Goal: Task Accomplishment & Management: Manage account settings

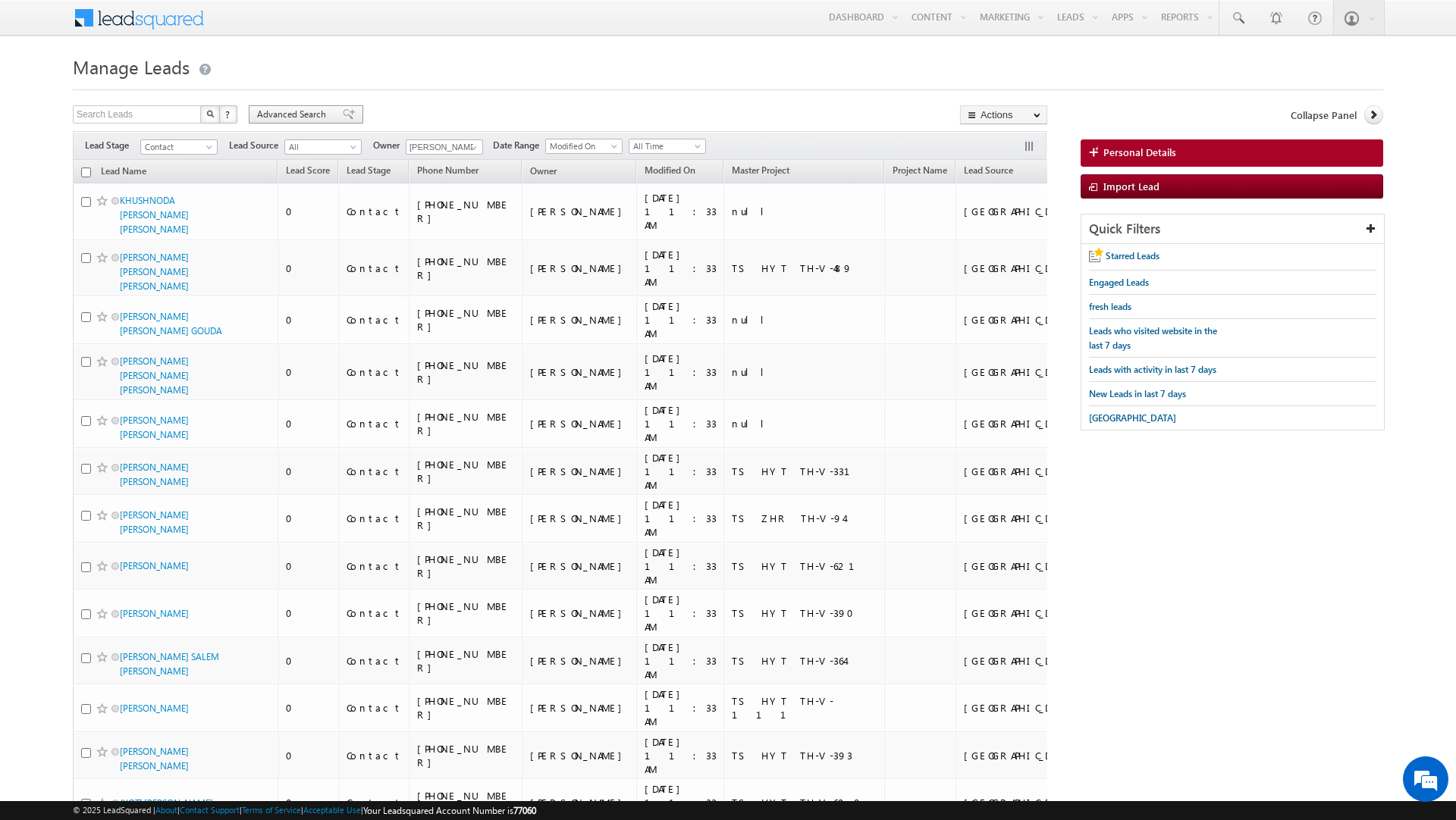
click at [312, 115] on span "Advanced Search" at bounding box center [293, 114] width 73 height 13
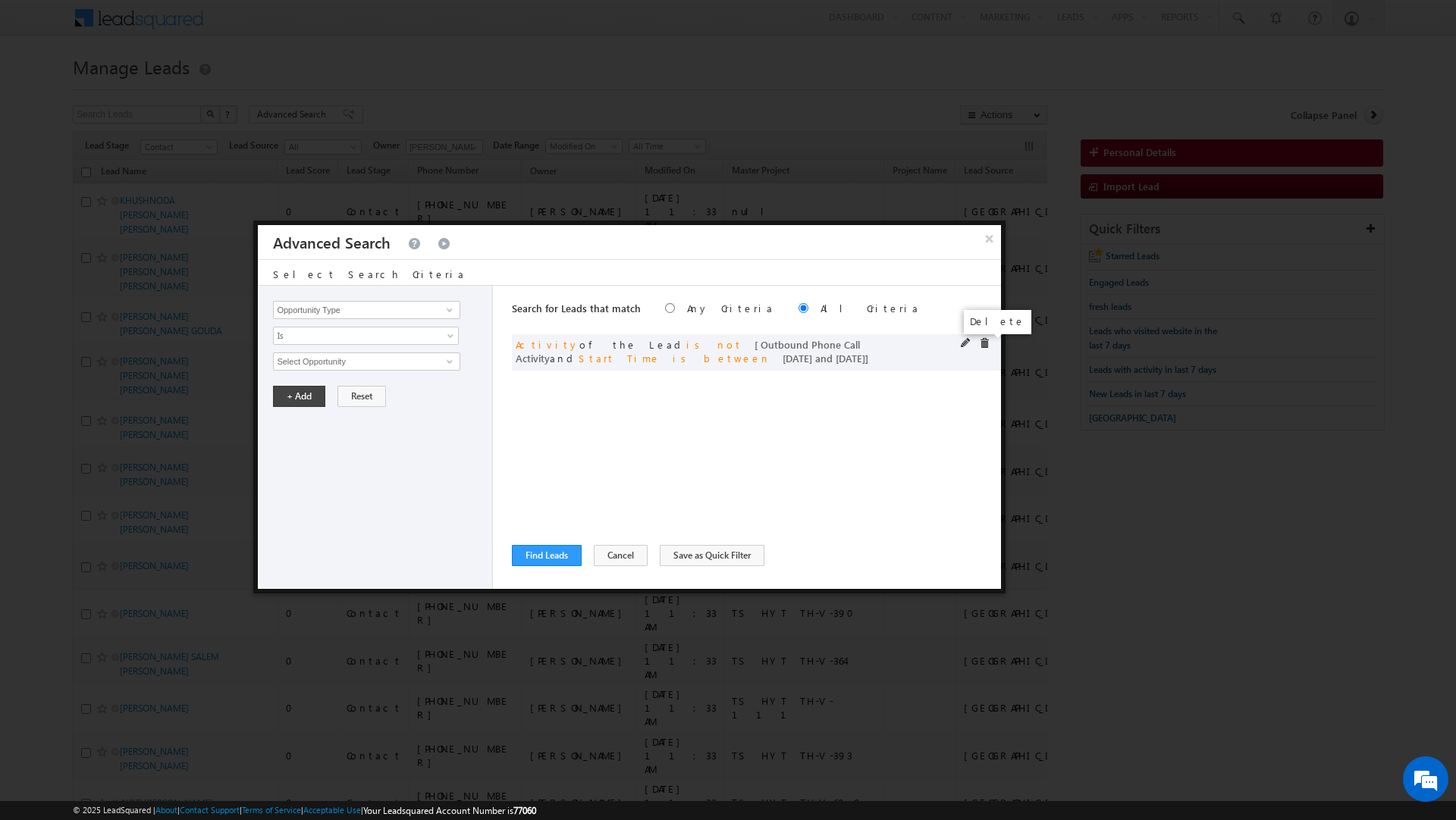
click at [987, 348] on span at bounding box center [984, 343] width 10 height 10
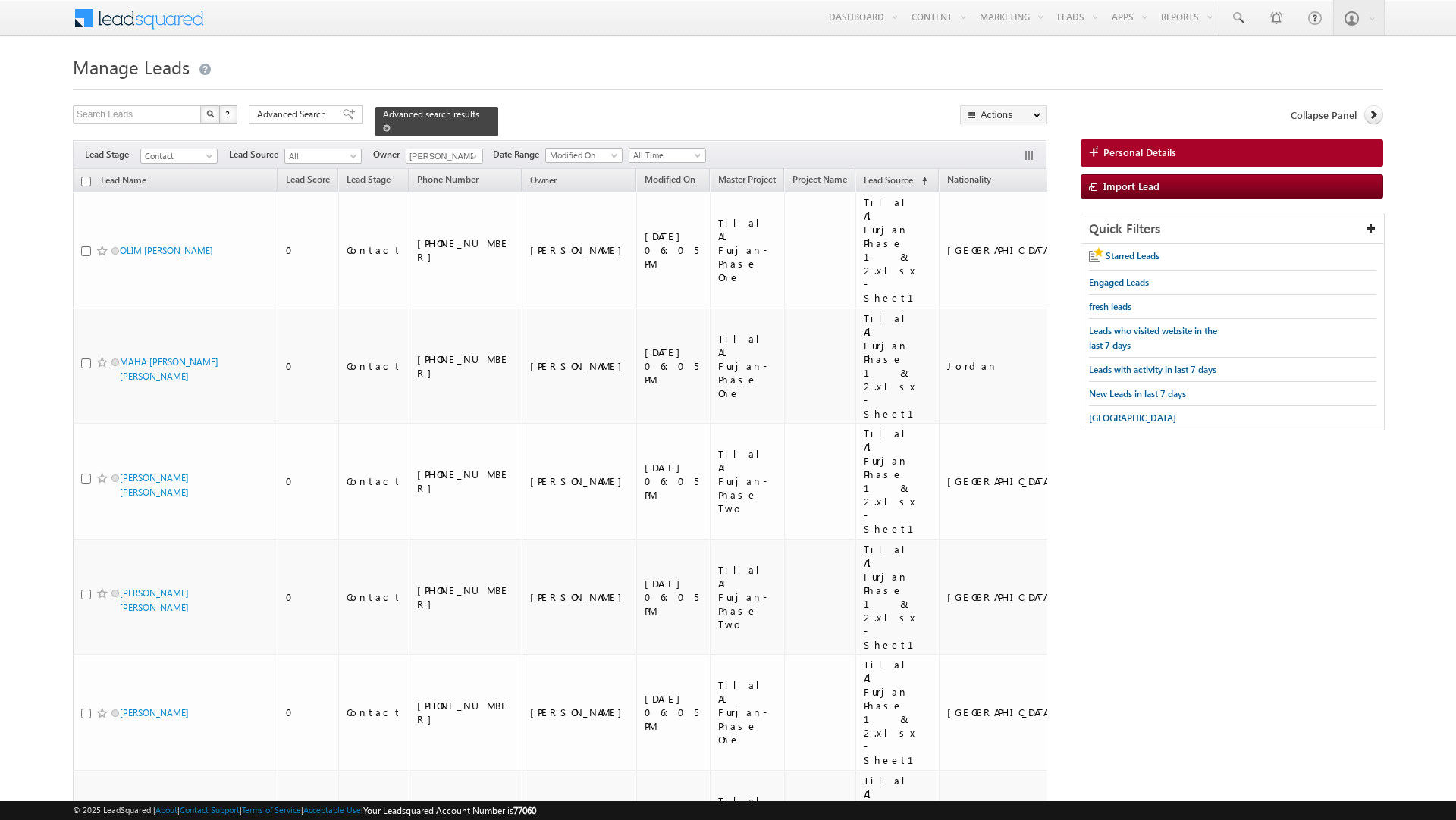
click at [384, 129] on span at bounding box center [387, 128] width 8 height 8
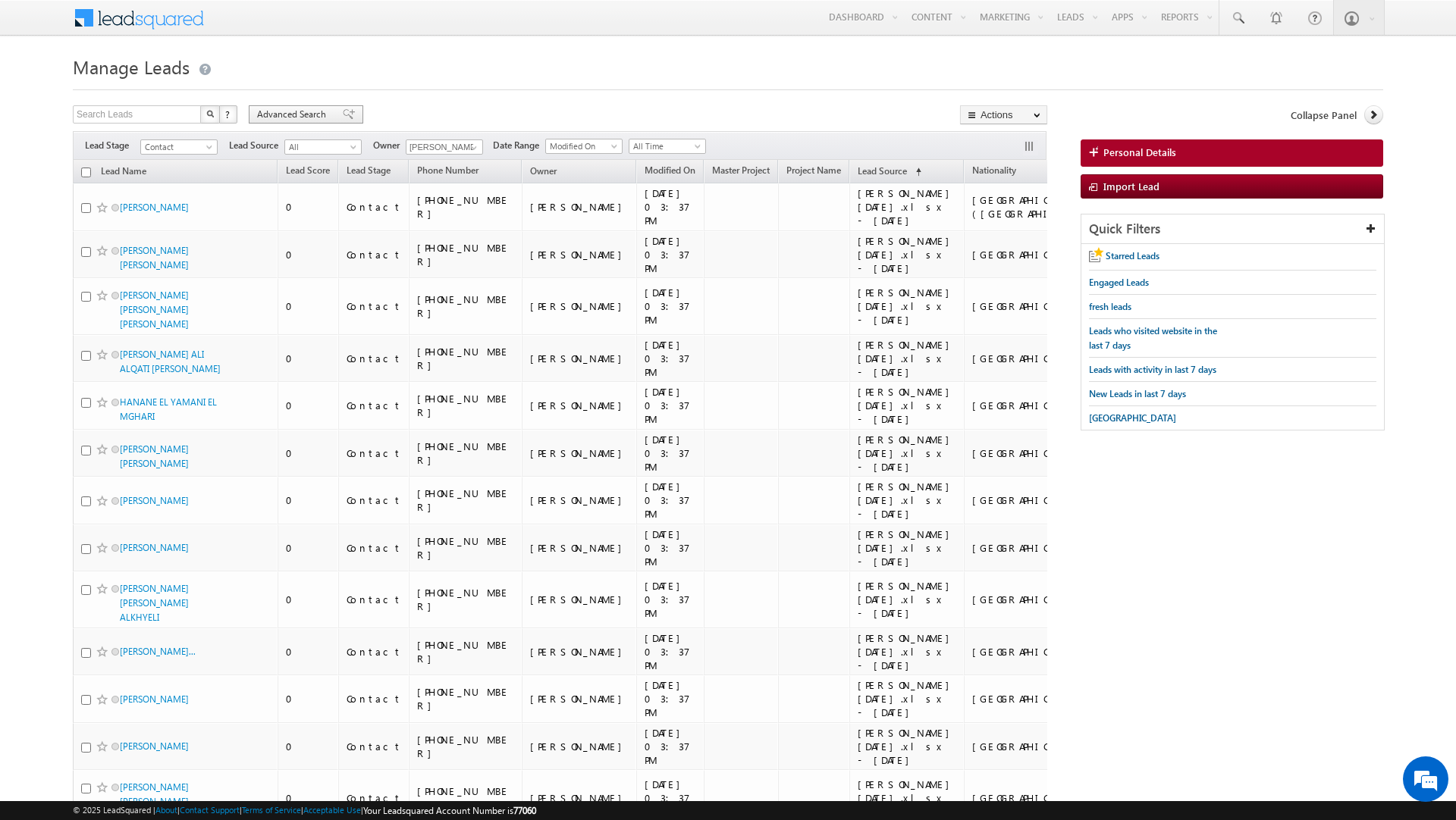
click at [328, 110] on span "Advanced Search" at bounding box center [293, 114] width 73 height 13
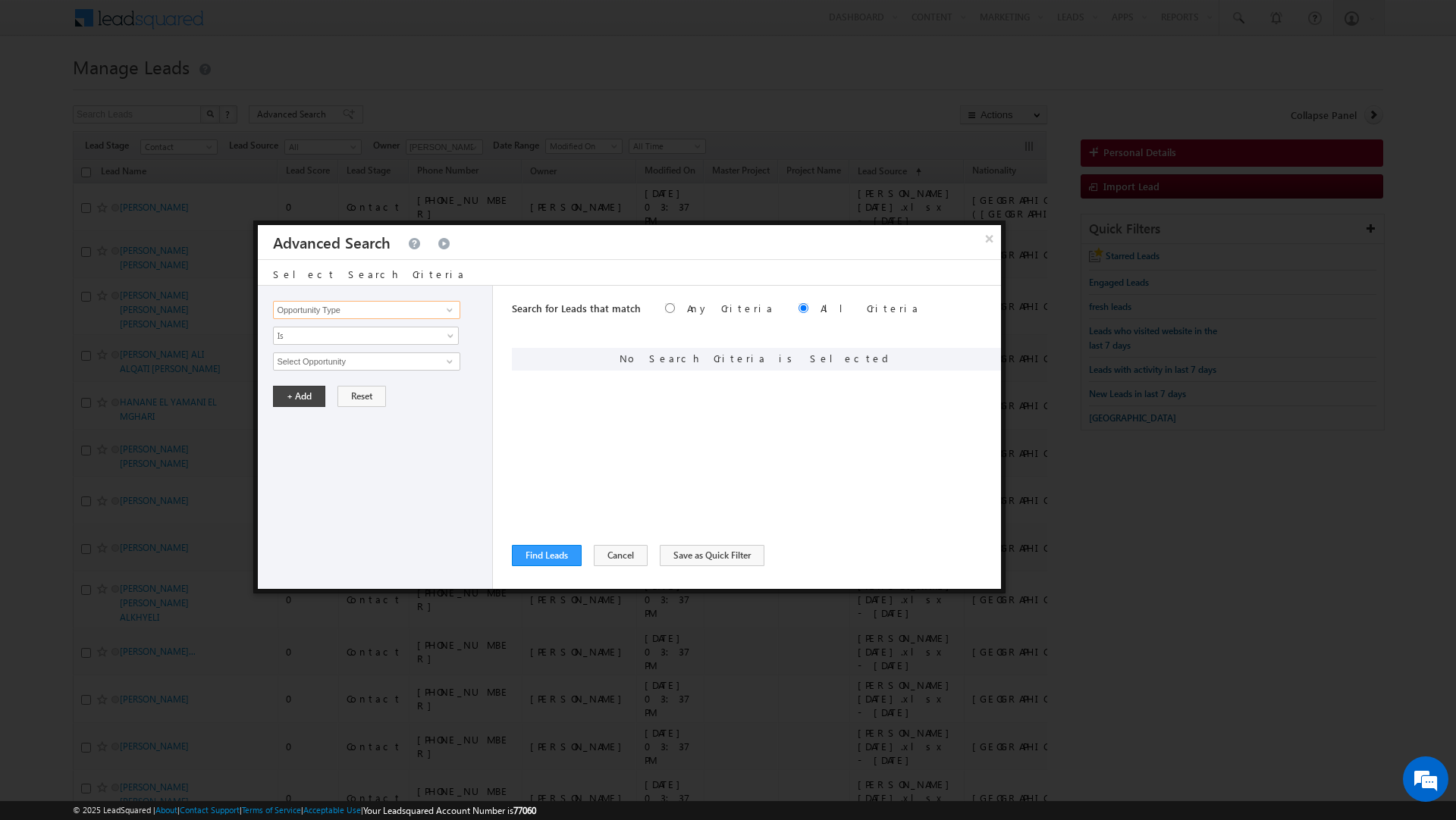
click at [300, 309] on input "Opportunity Type" at bounding box center [366, 309] width 187 height 18
click at [301, 423] on link "Lead Source" at bounding box center [366, 420] width 187 height 17
type input "Lead Source"
click at [318, 362] on span "None Selected" at bounding box center [360, 361] width 172 height 17
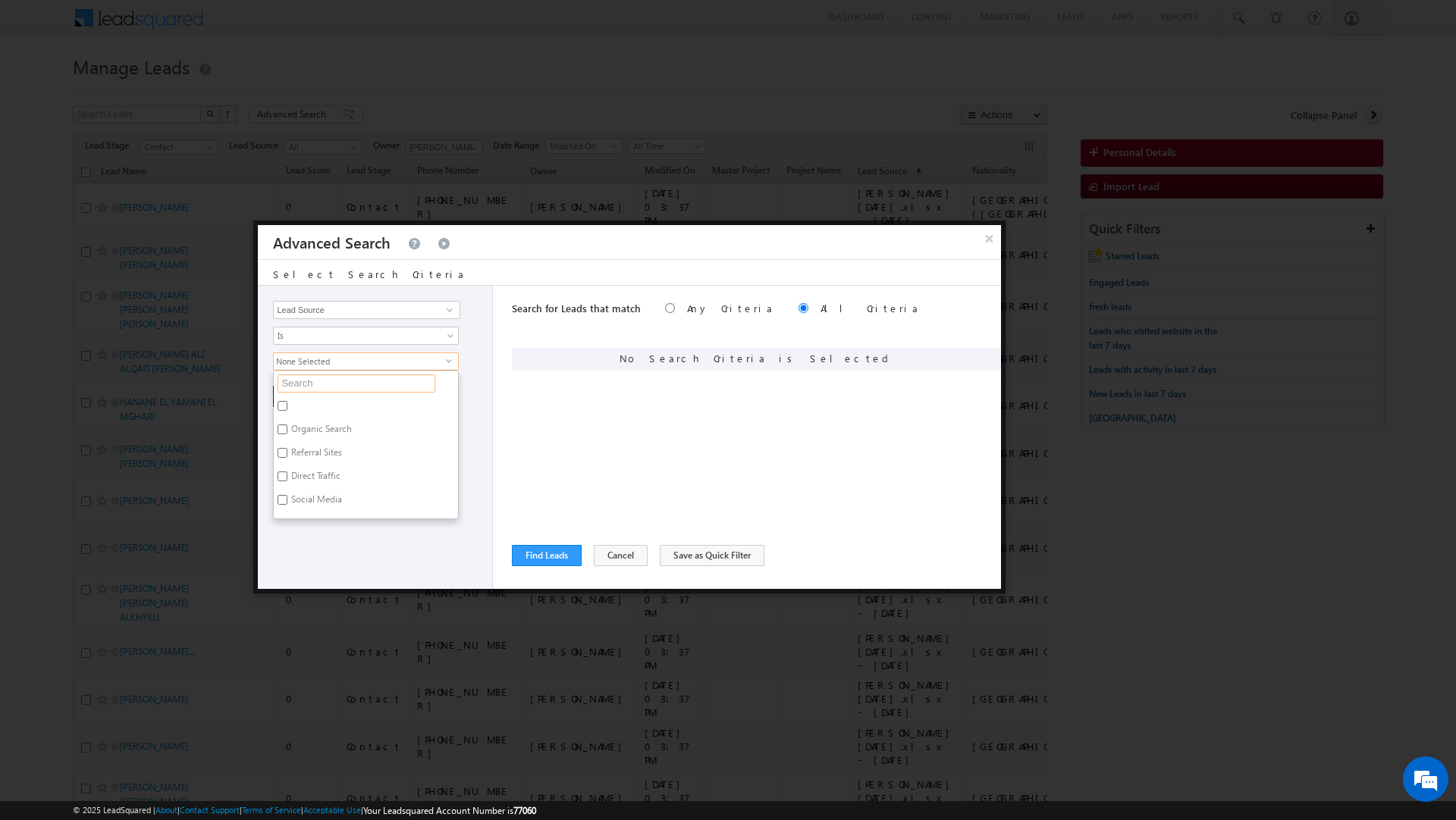
click at [317, 383] on input "text" at bounding box center [357, 383] width 158 height 18
type input "t"
type input "tila"
click at [285, 381] on input "tila" at bounding box center [357, 383] width 158 height 18
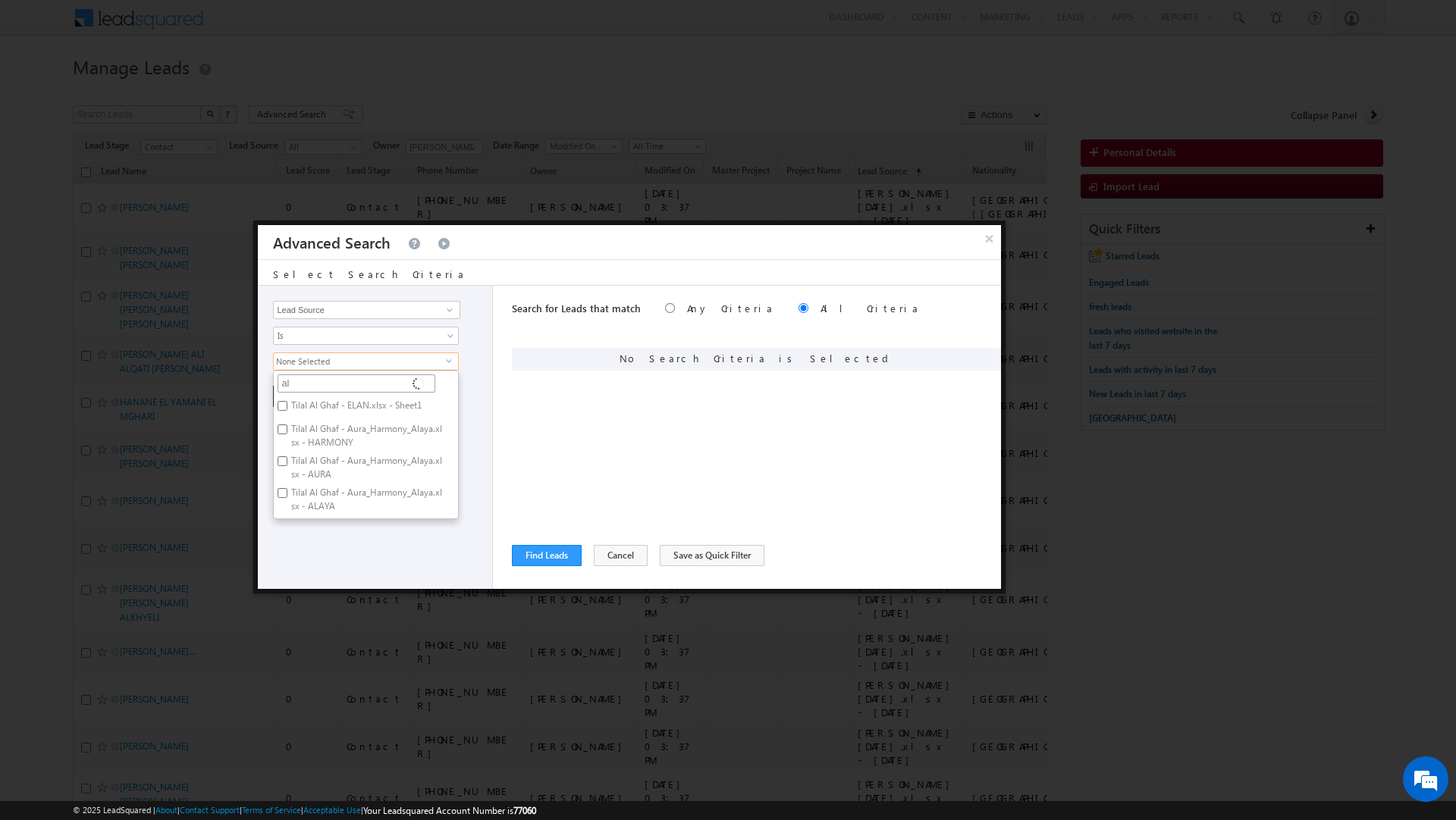
type input "al"
type input "al fu"
click at [306, 432] on label "Tilal Al Furjan Phase 1 & 2.xlsx - Sheet1" at bounding box center [366, 436] width 185 height 31
click at [287, 432] on input "Tilal Al Furjan Phase 1 & 2.xlsx - Sheet1" at bounding box center [283, 429] width 10 height 10
checkbox input "true"
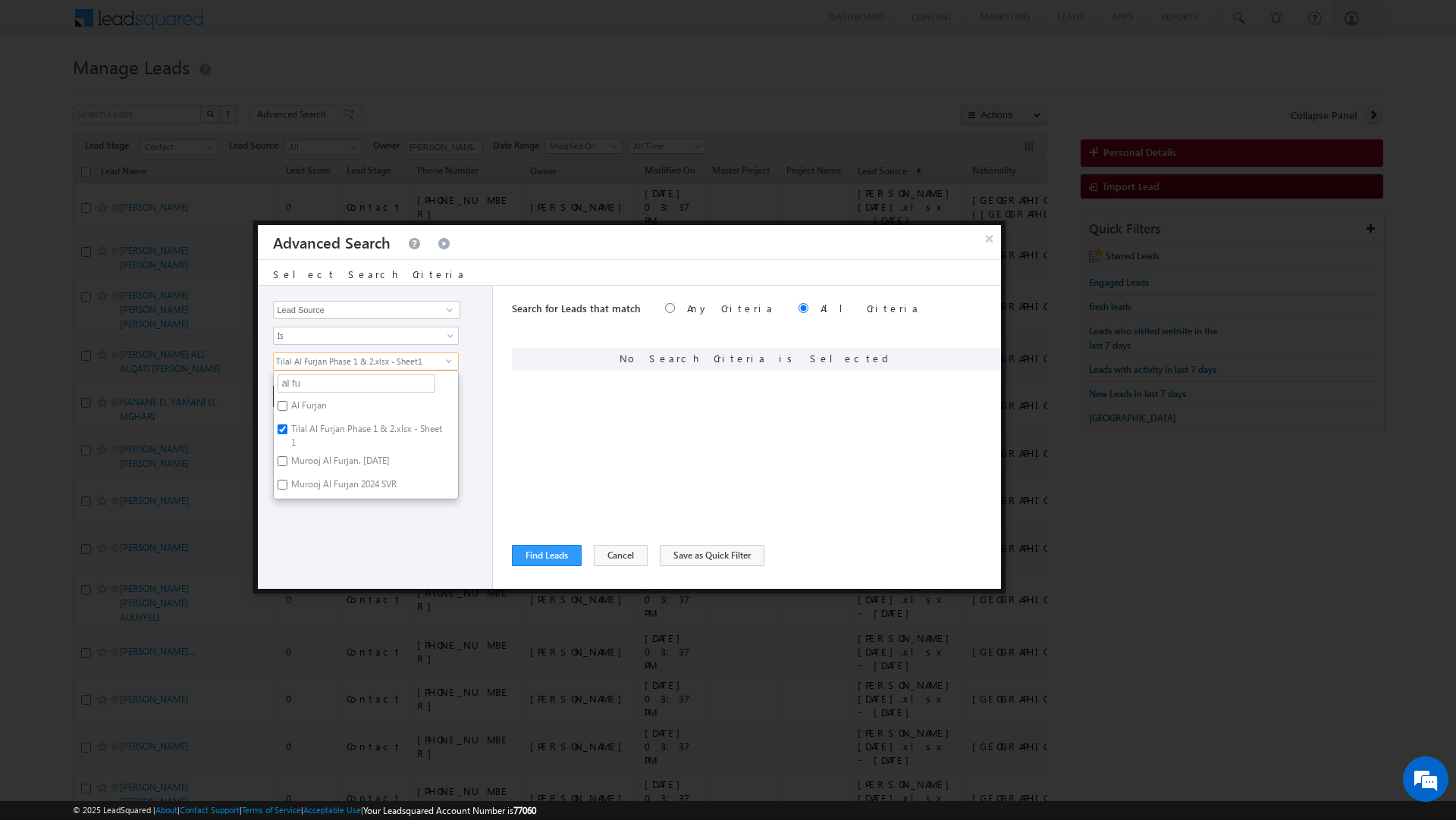
click at [416, 561] on div "Opportunity Type Lead Activity Task Sales Group Prospect Id Address 1 Address 2…" at bounding box center [375, 438] width 235 height 303
click at [291, 394] on button "+ Add" at bounding box center [299, 397] width 52 height 21
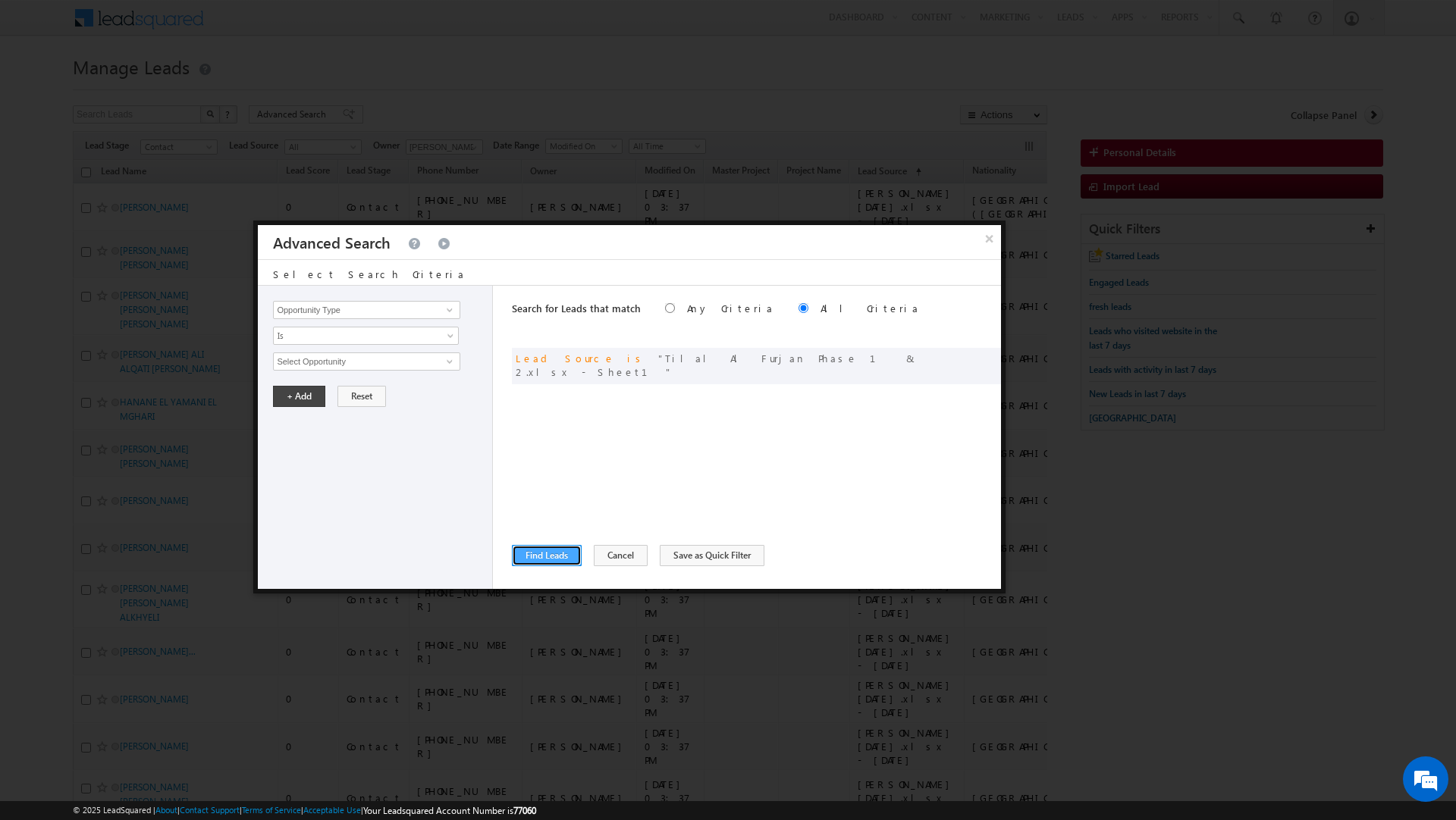
click at [546, 551] on button "Find Leads" at bounding box center [546, 556] width 69 height 21
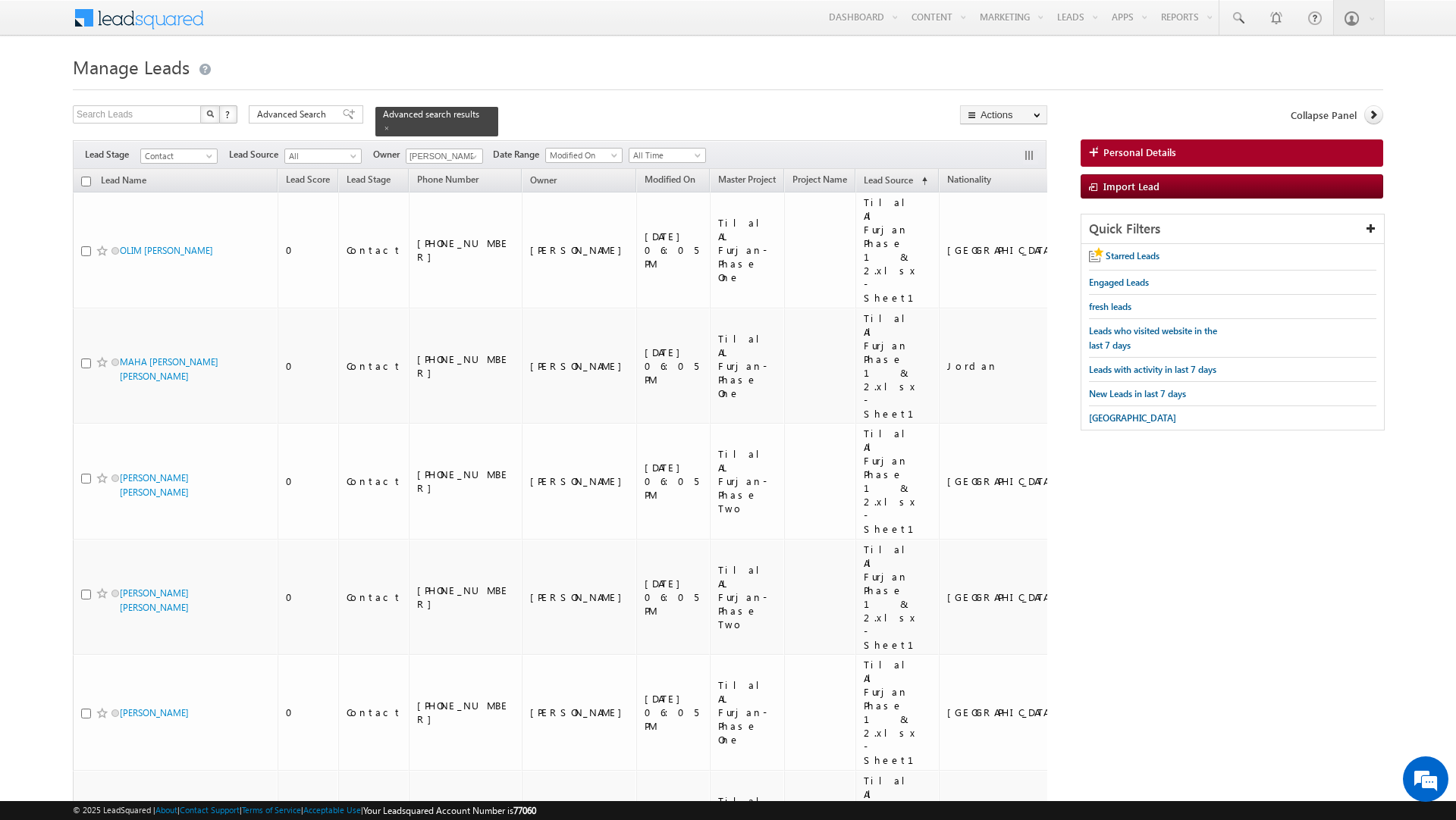
click at [88, 180] on input "checkbox" at bounding box center [86, 182] width 10 height 10
checkbox input "true"
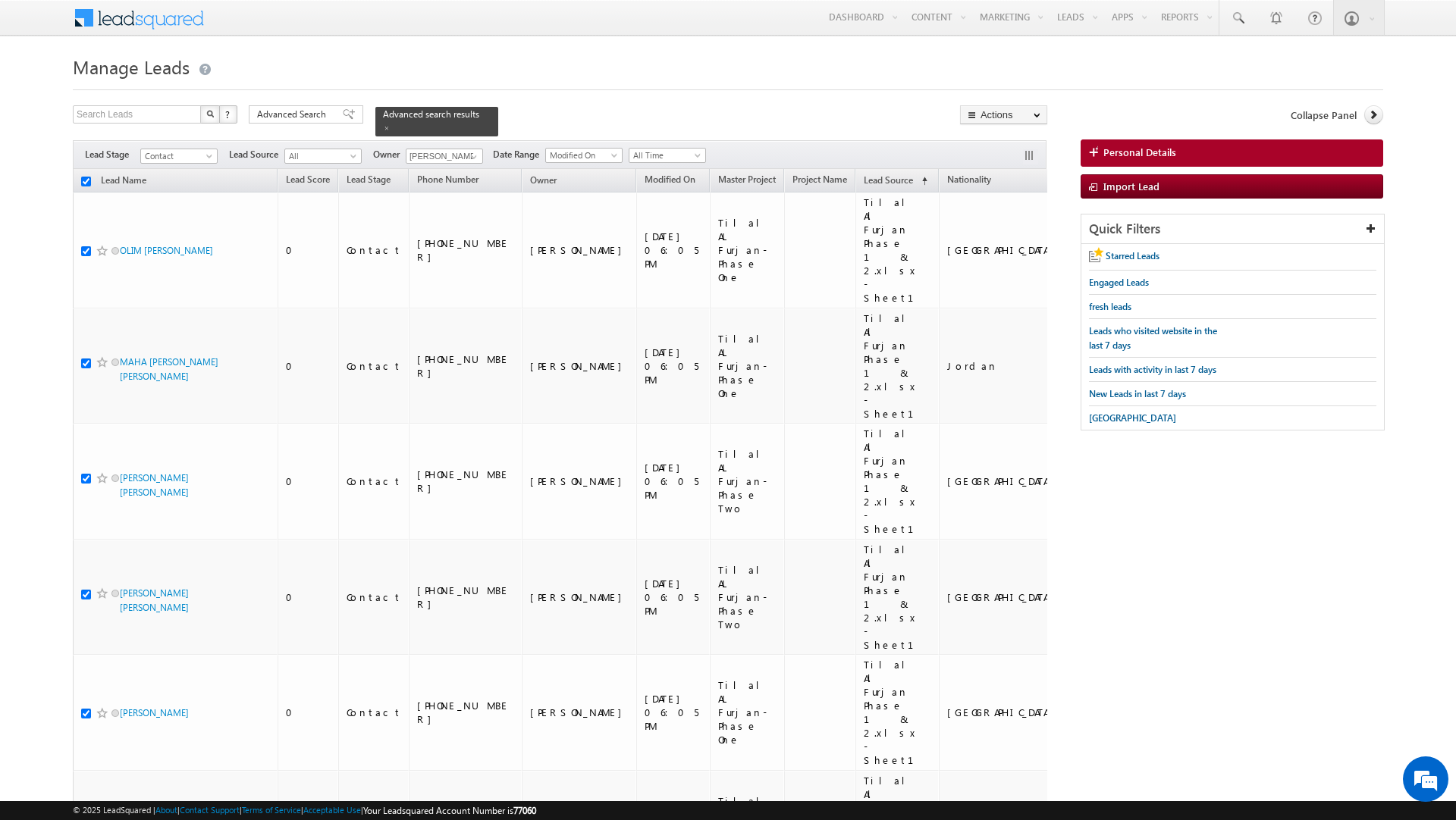
checkbox input "true"
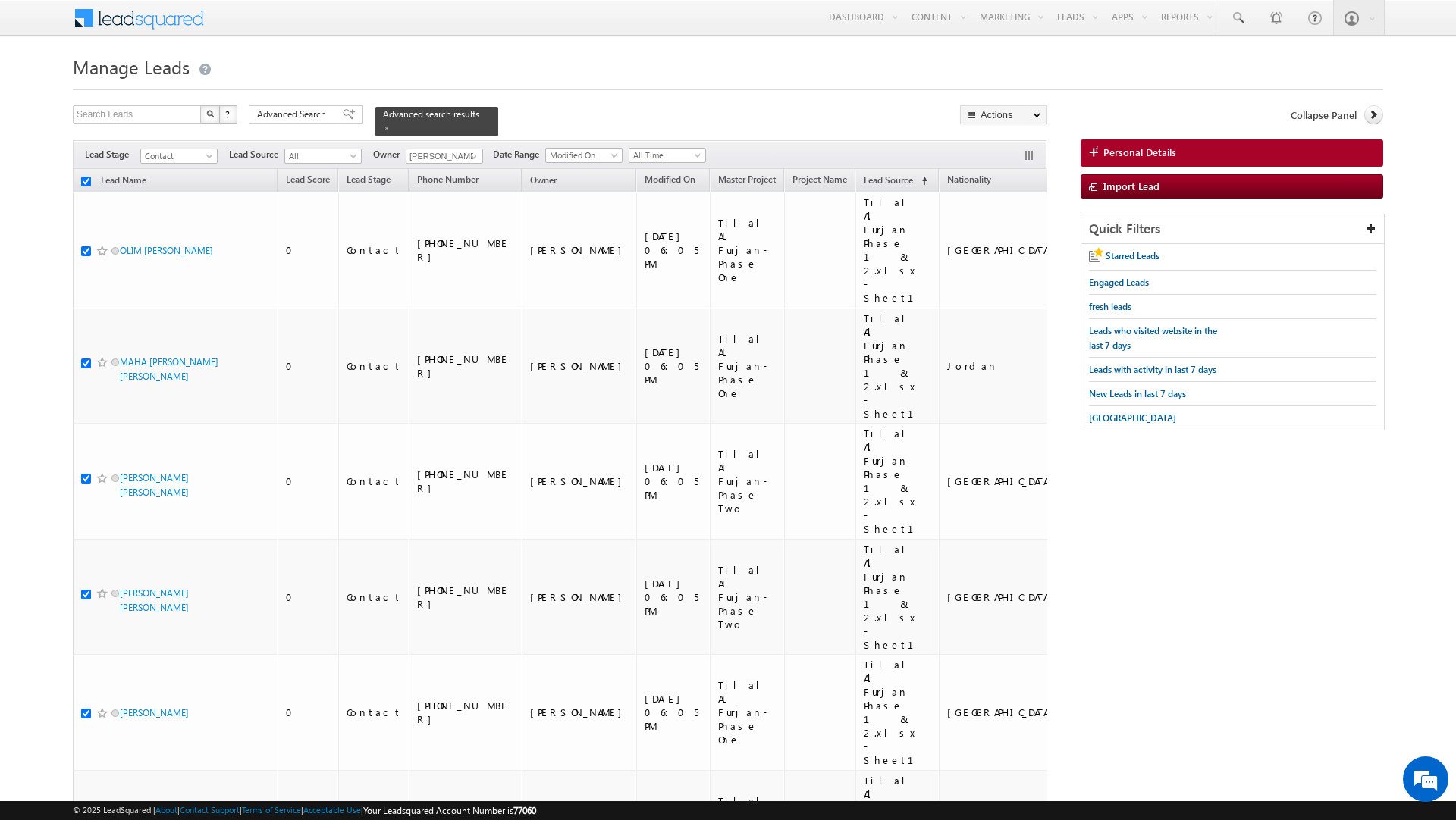
checkbox input "true"
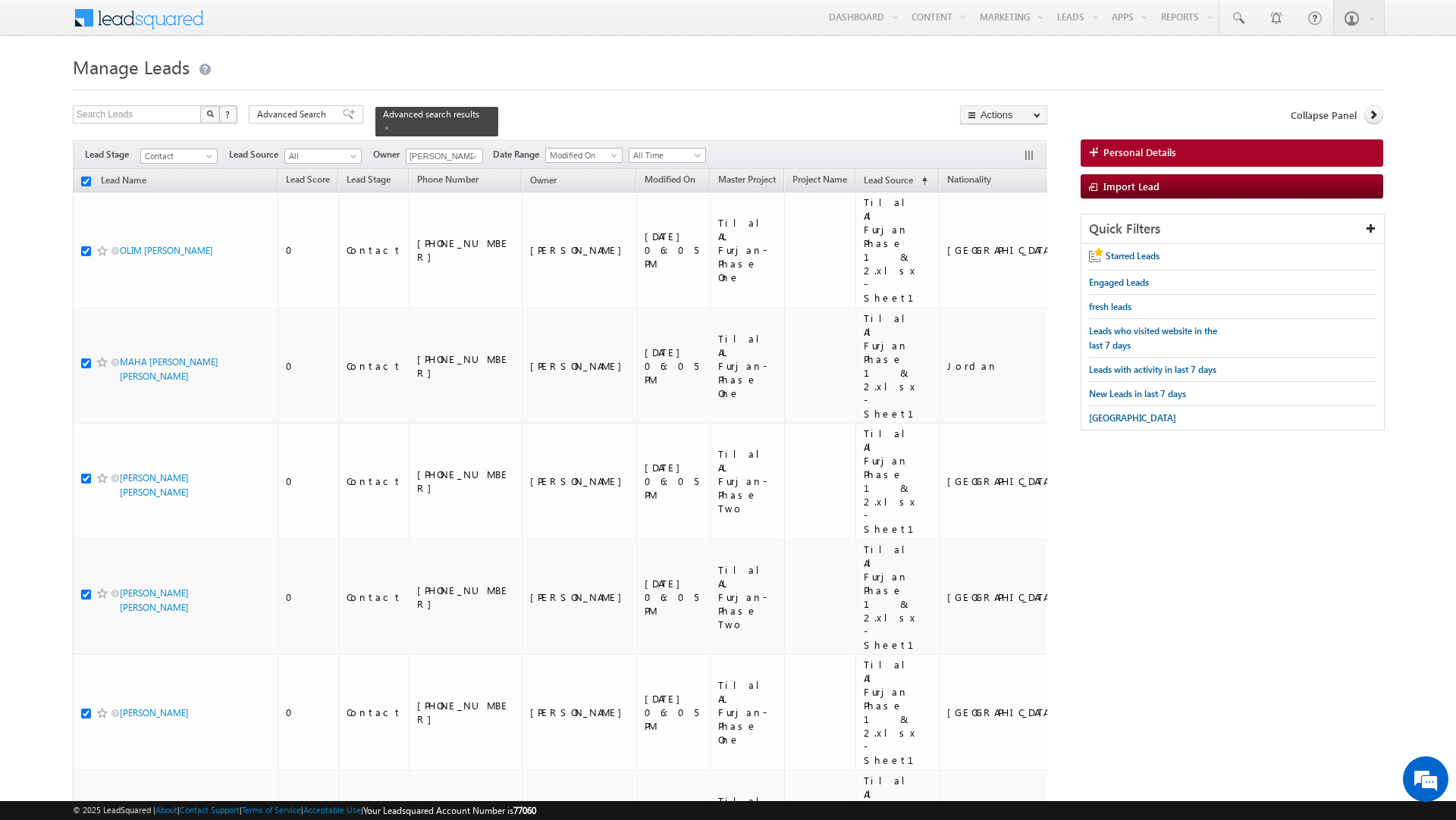
checkbox input "true"
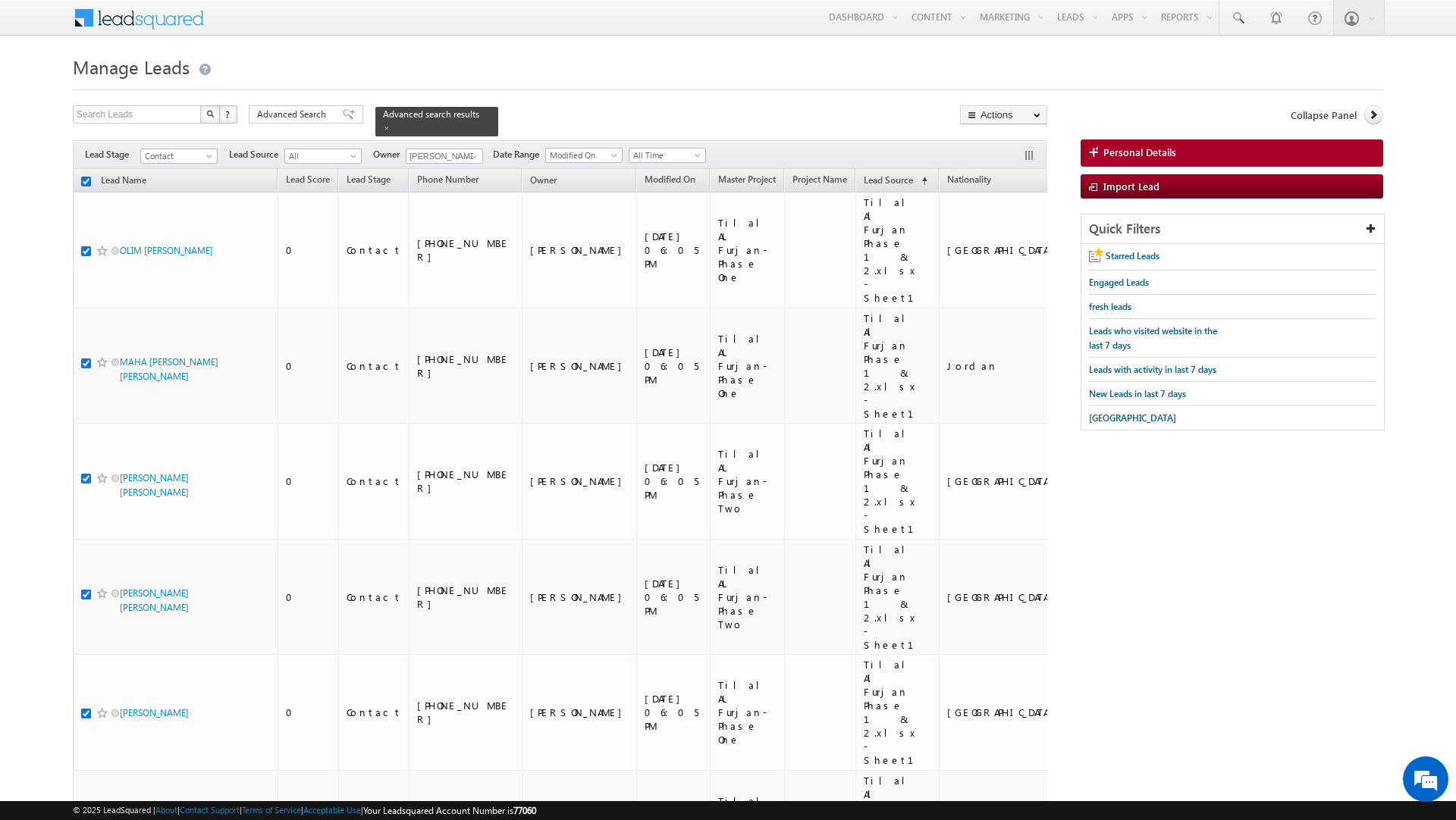
checkbox input "true"
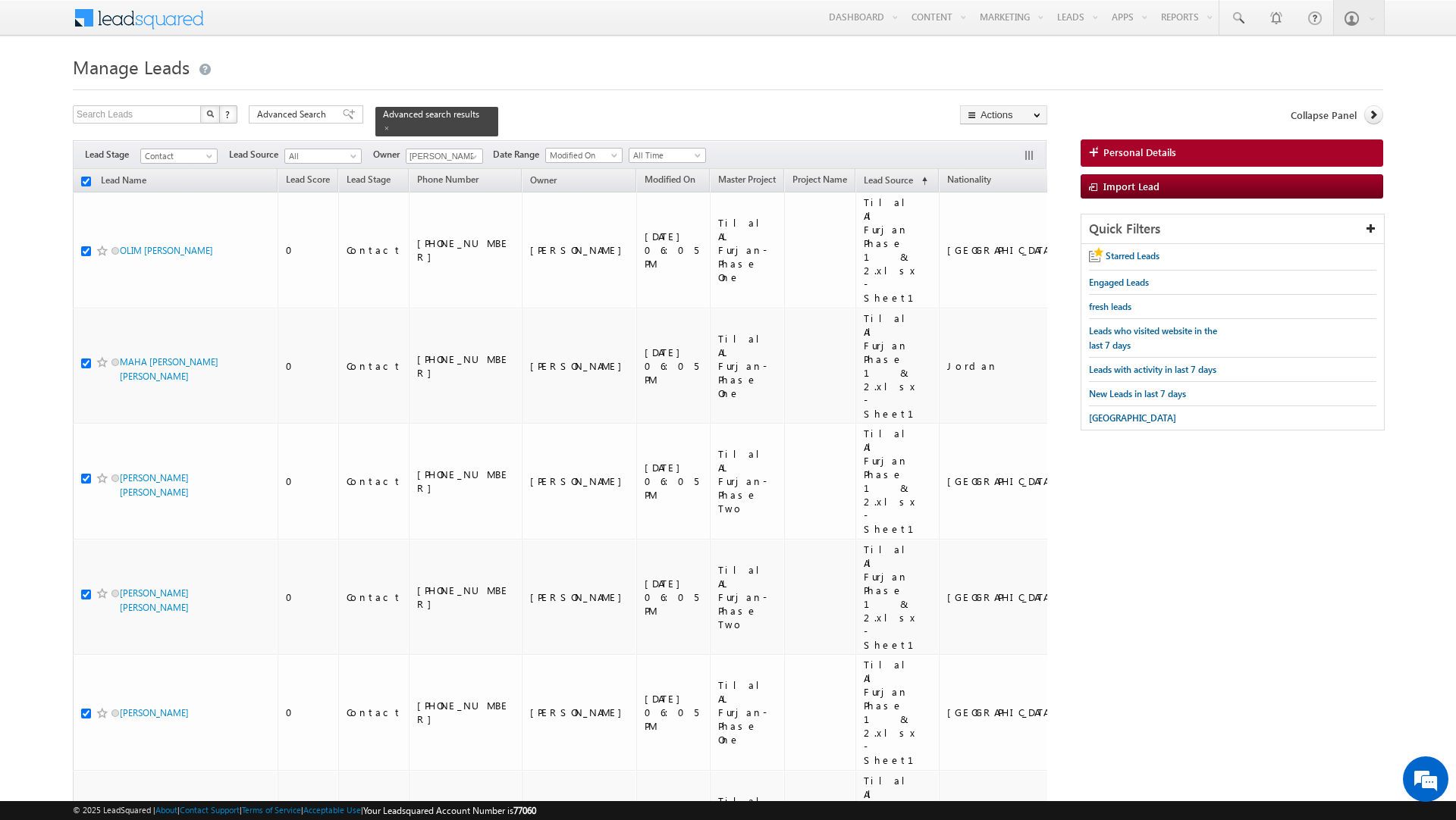
checkbox input "true"
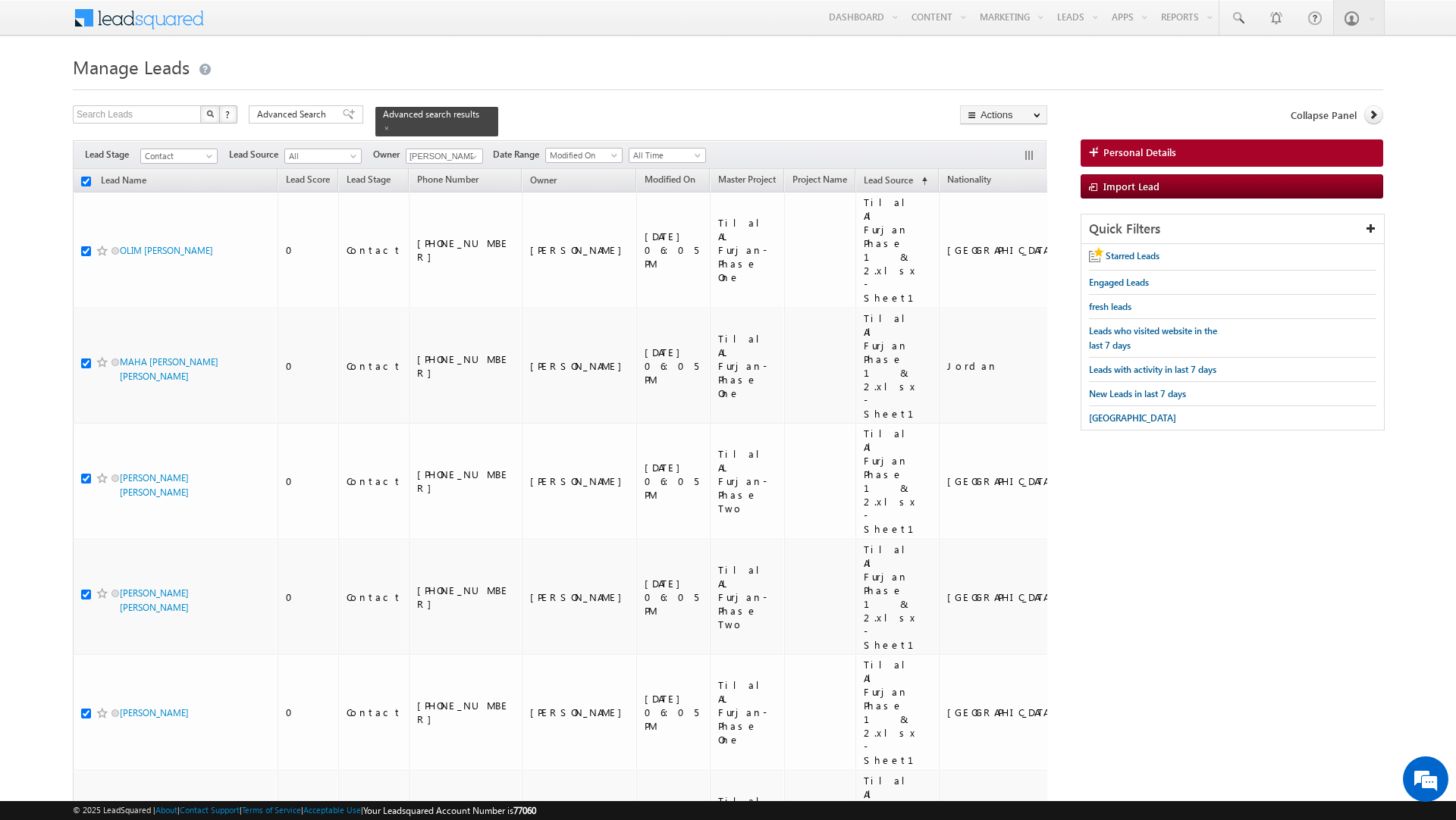
checkbox input "true"
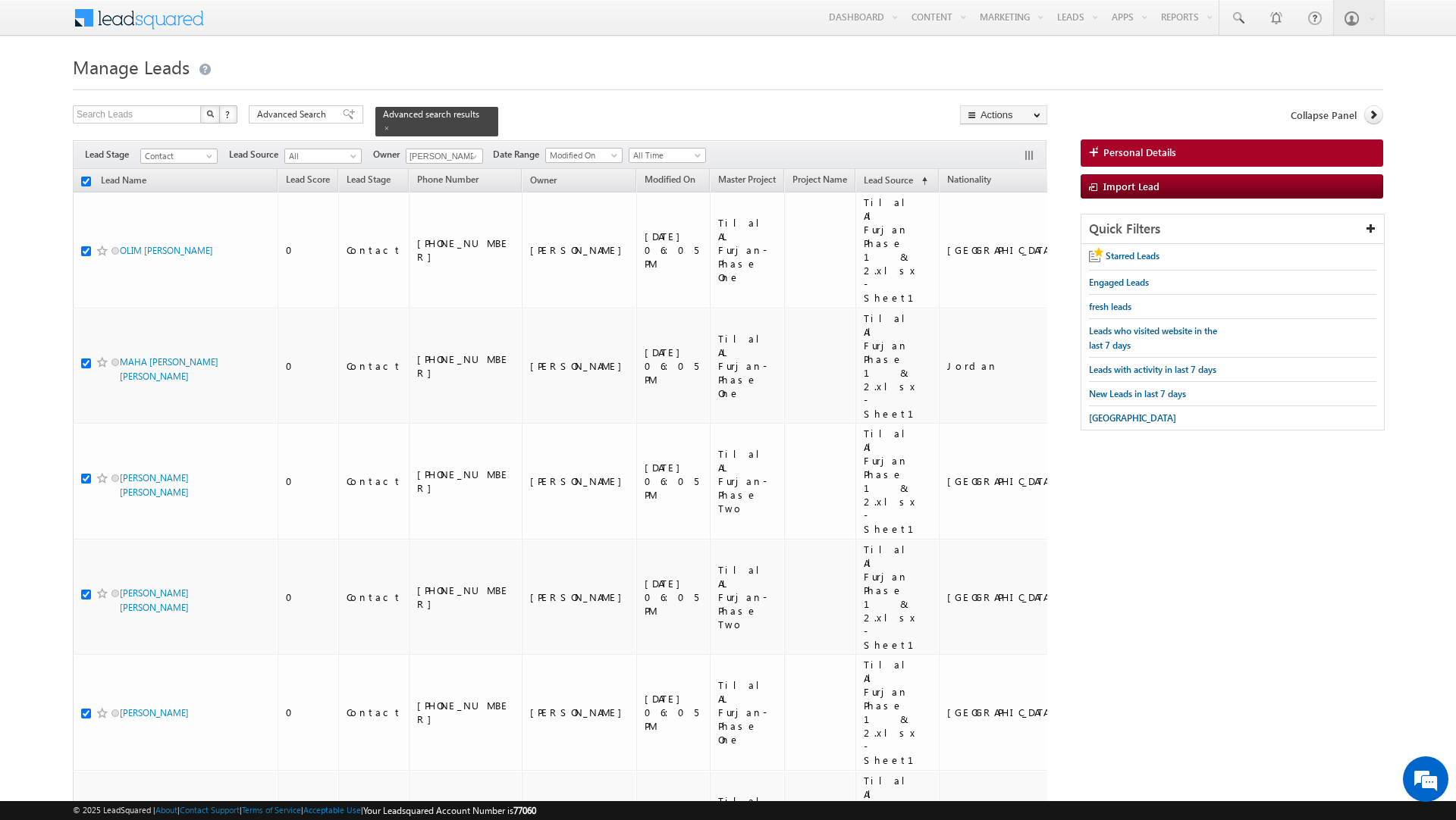
checkbox input "true"
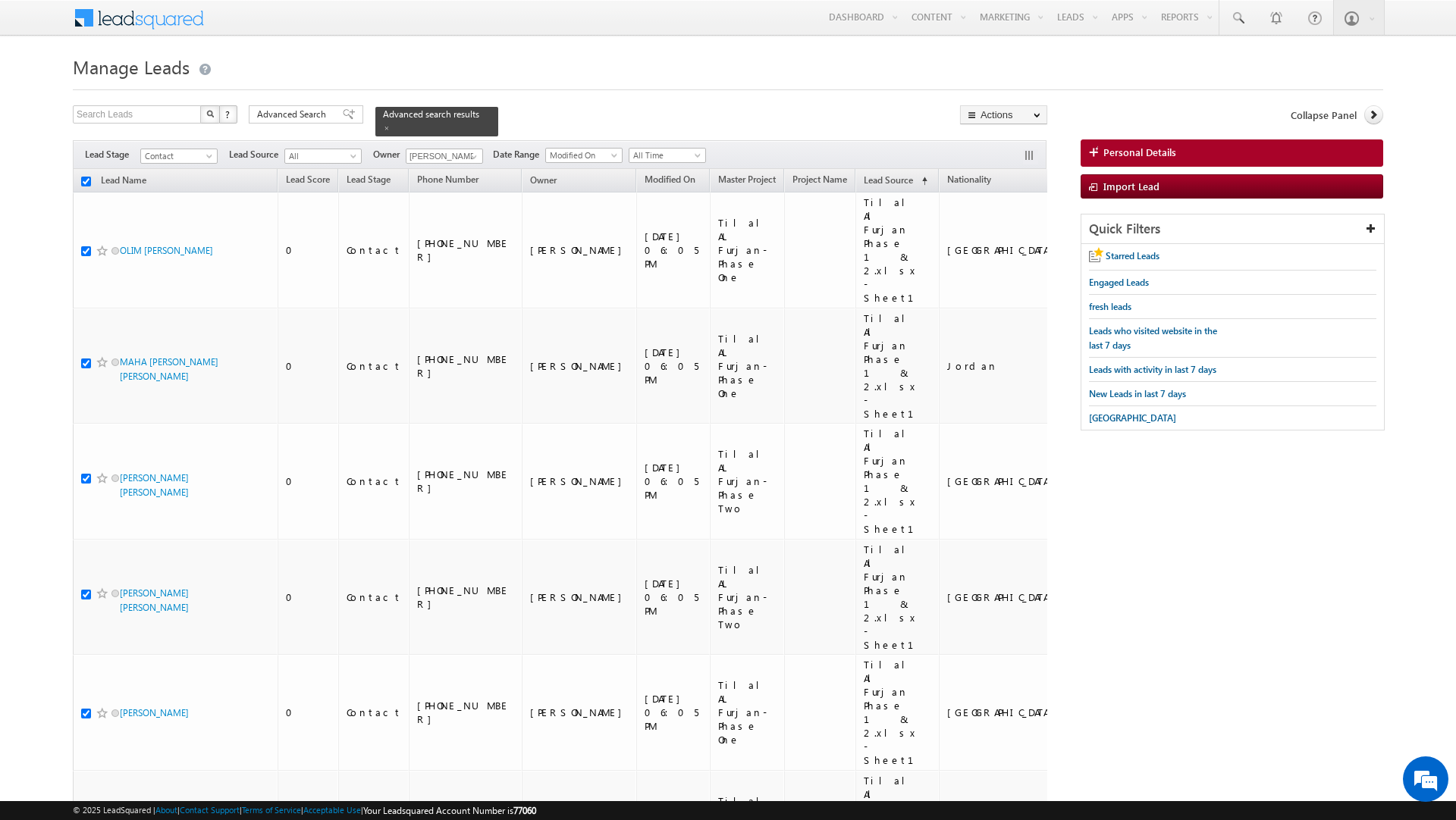
checkbox input "true"
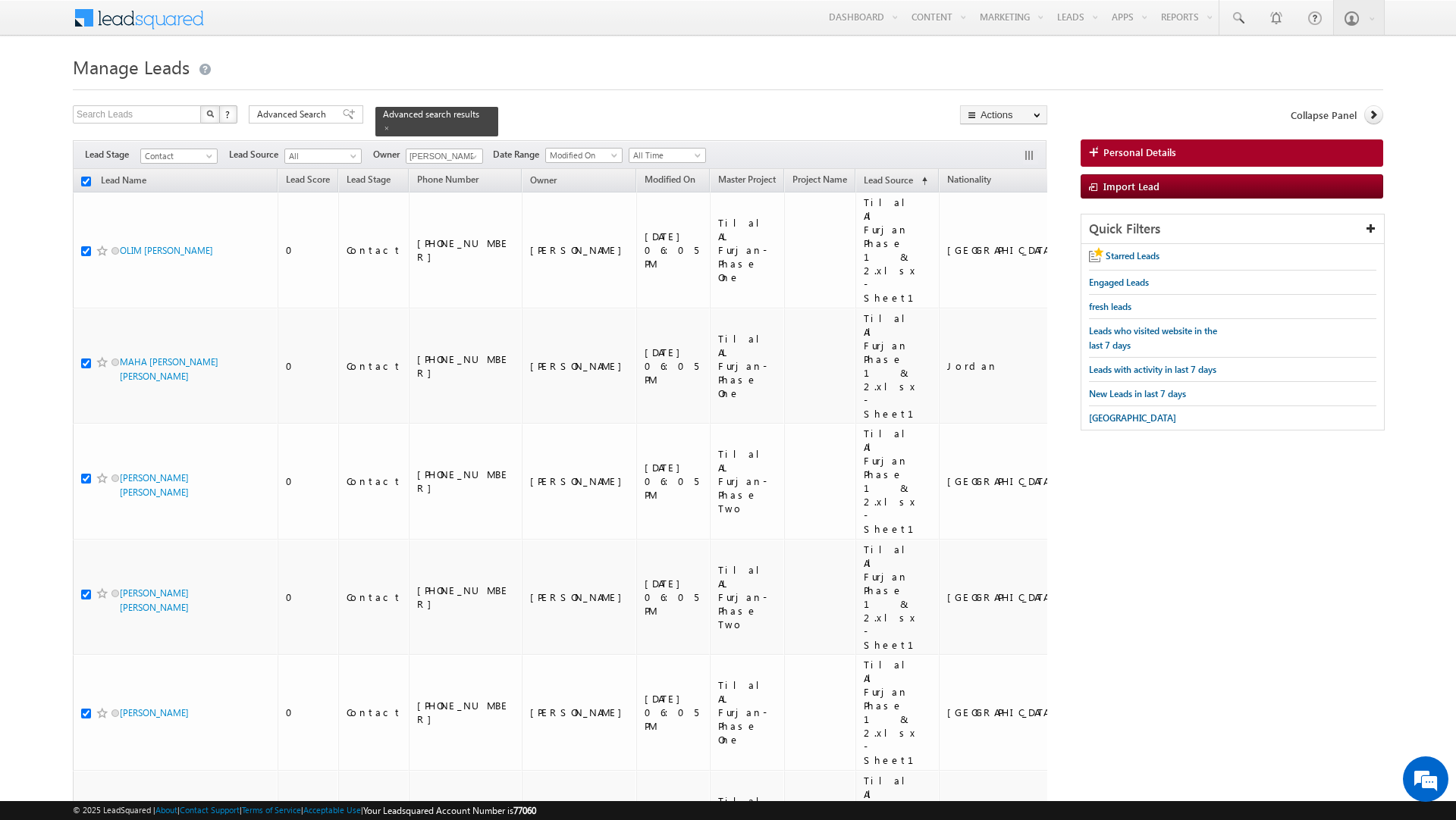
checkbox input "true"
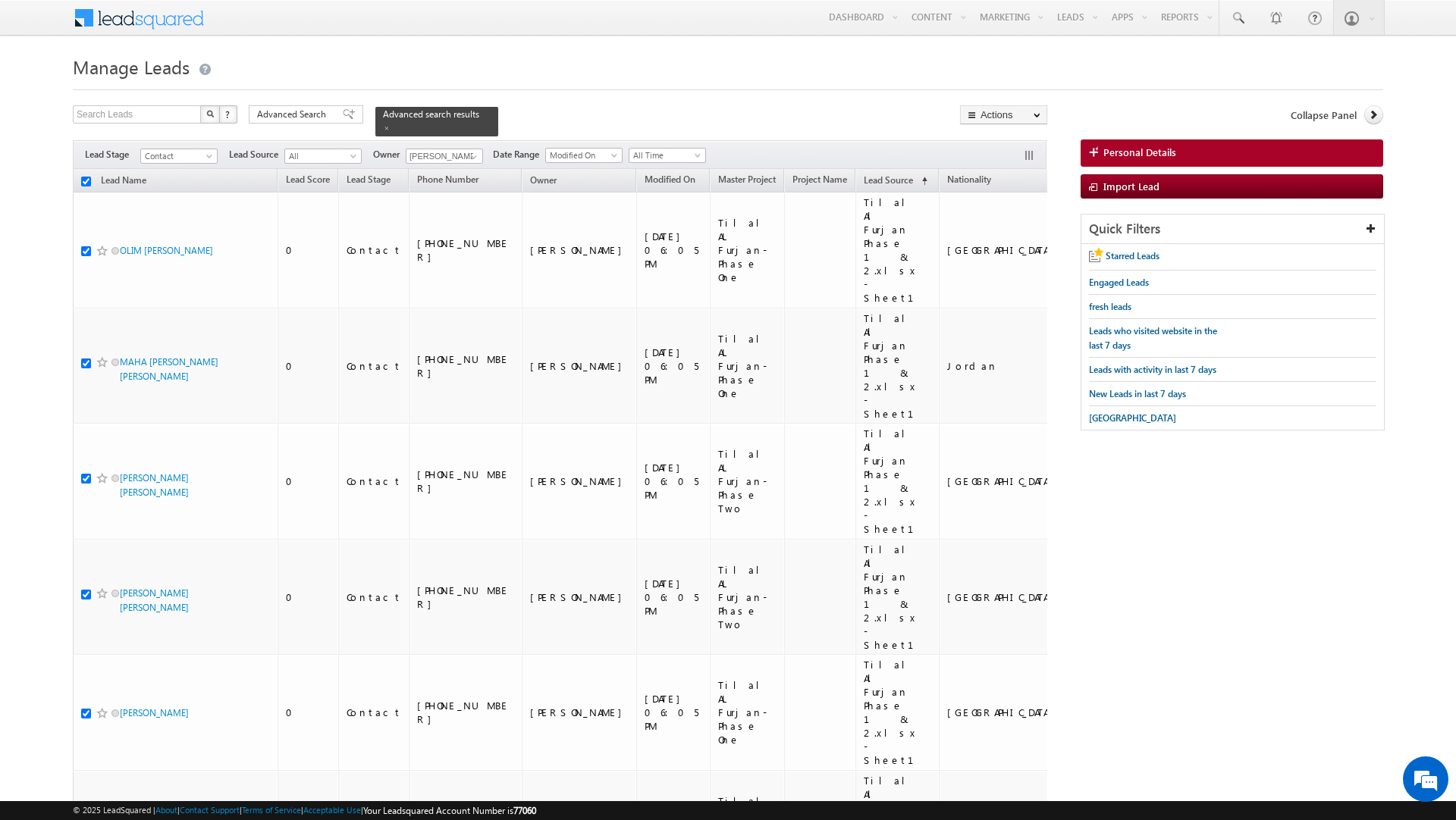
checkbox input "true"
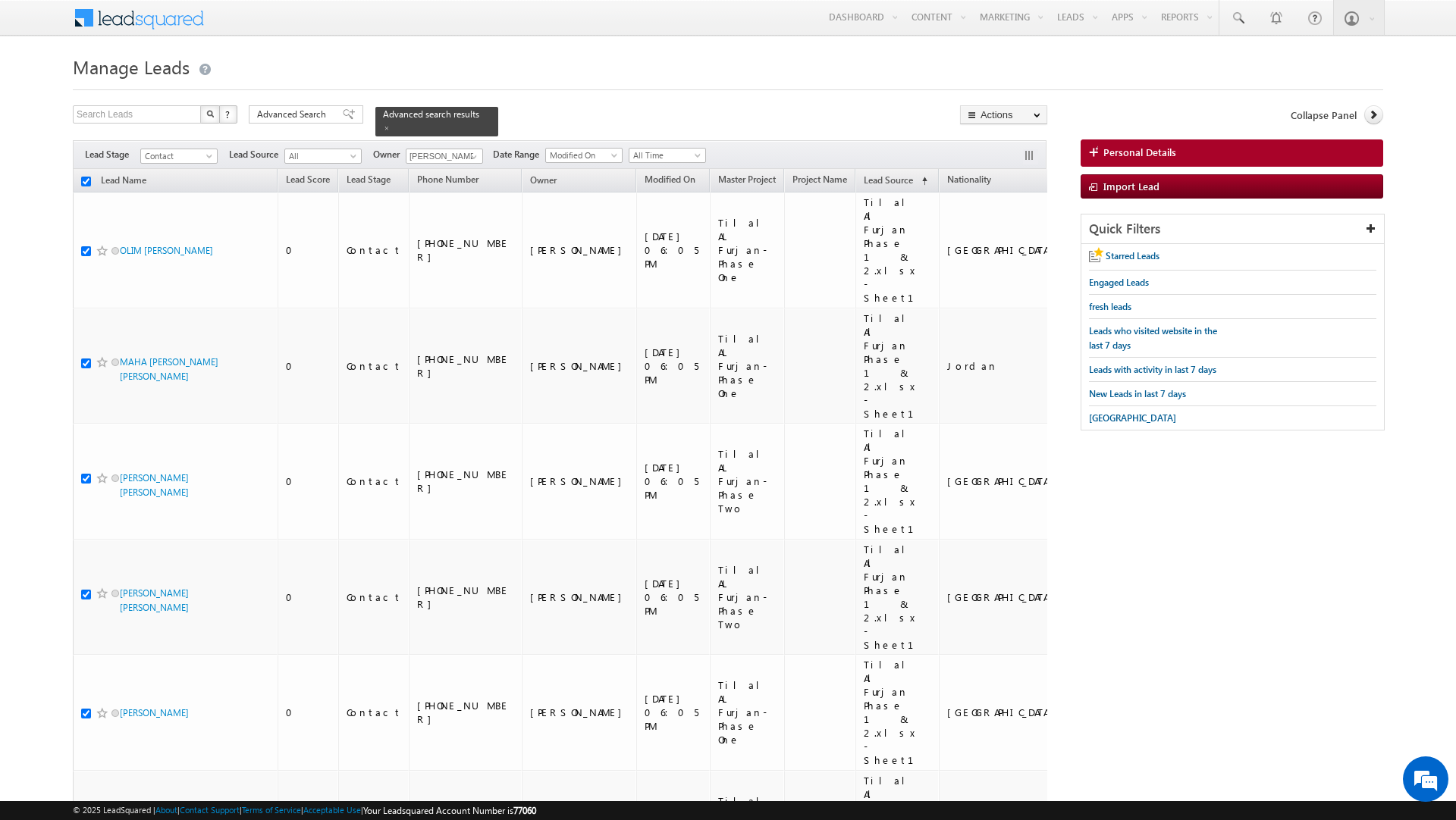
checkbox input "true"
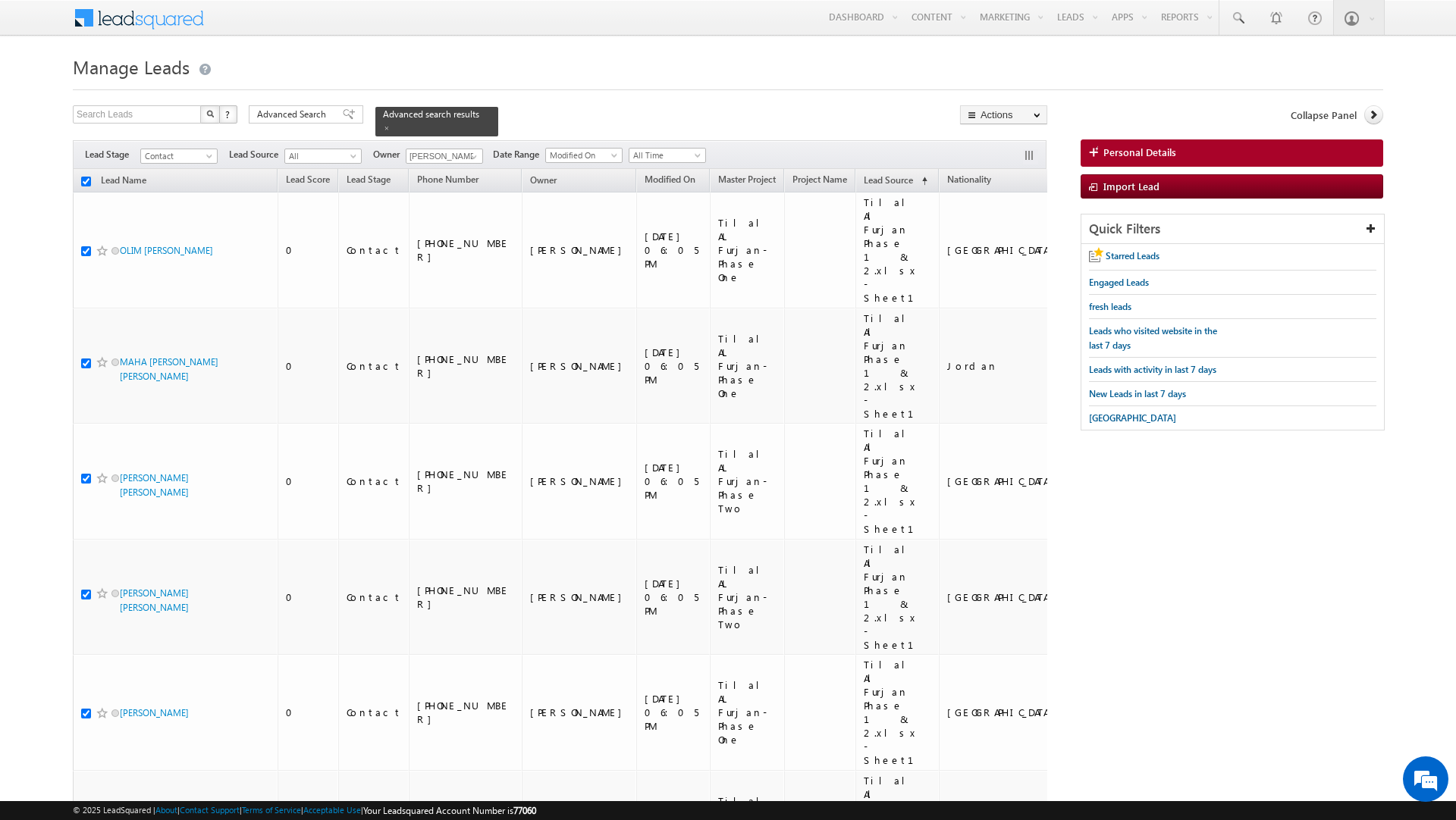
checkbox input "true"
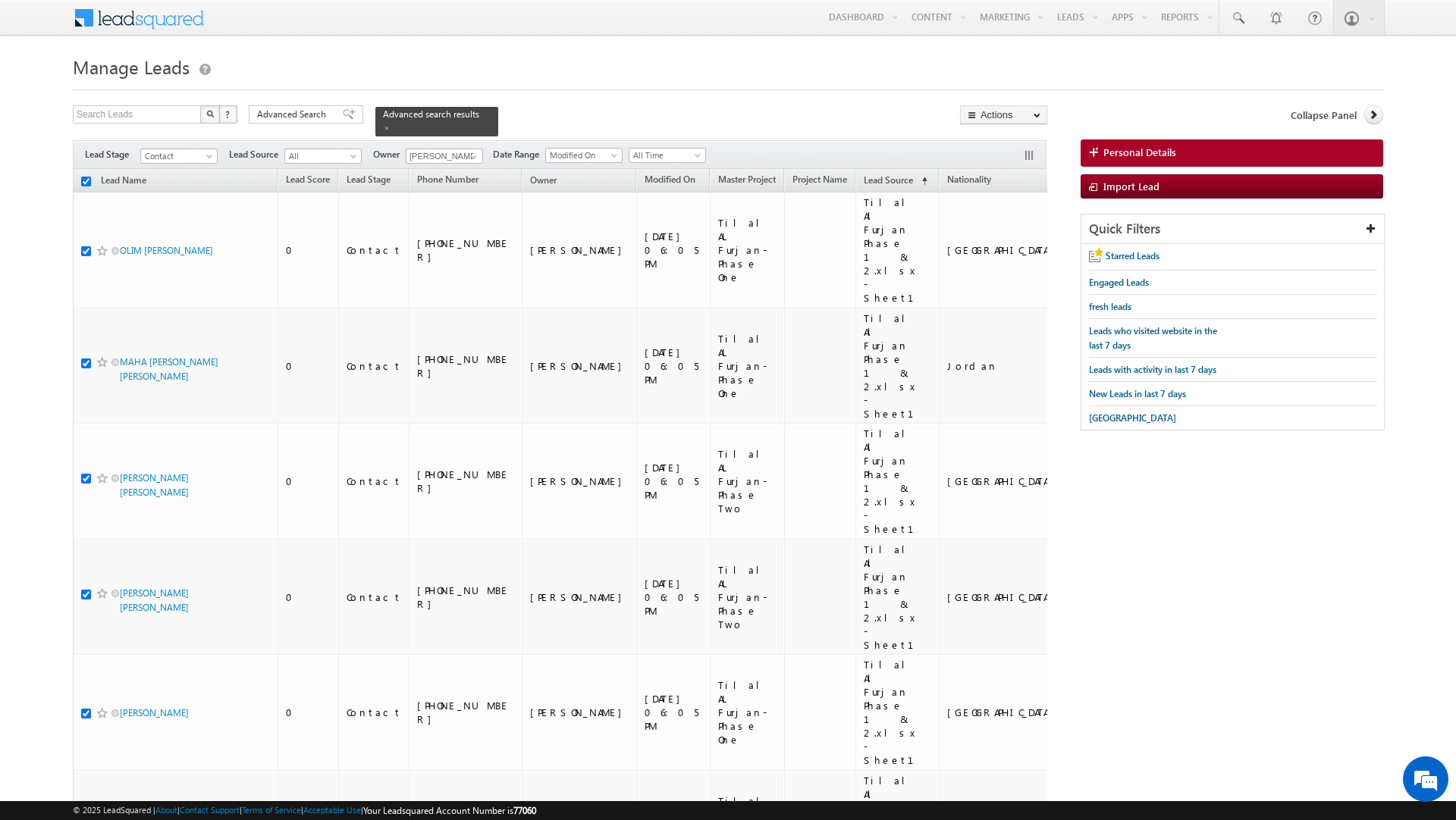
checkbox input "true"
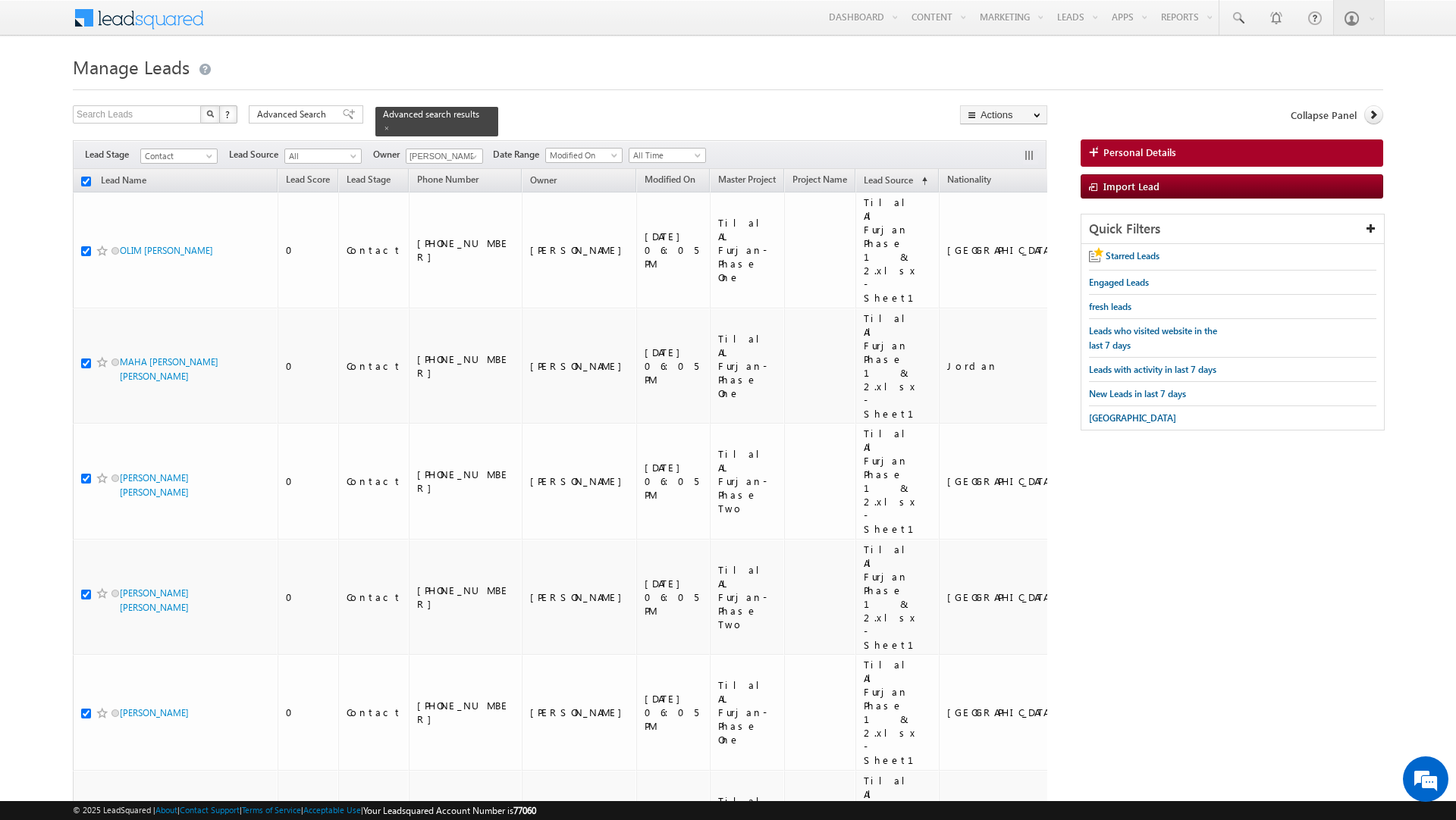
checkbox input "true"
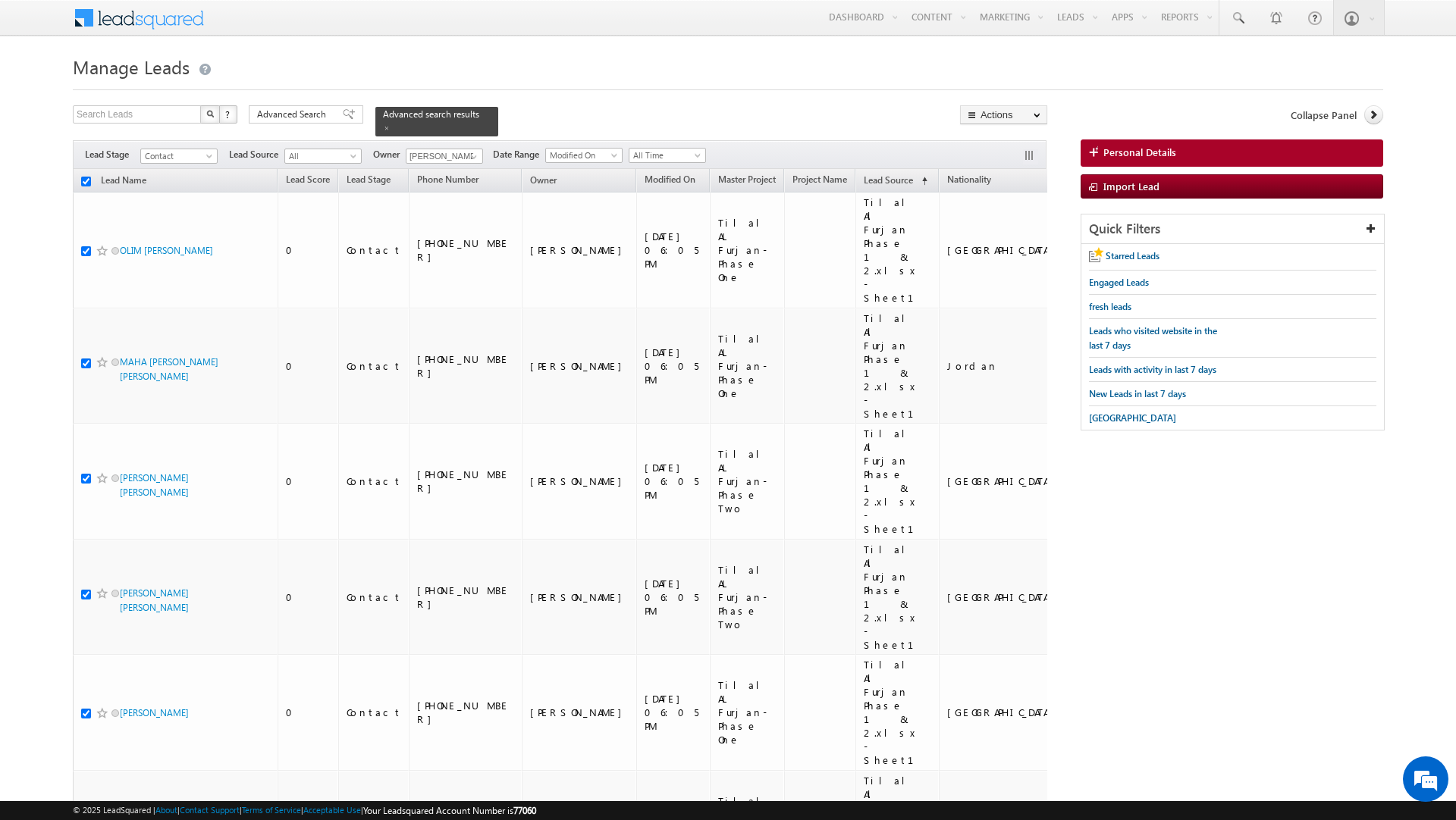
checkbox input "true"
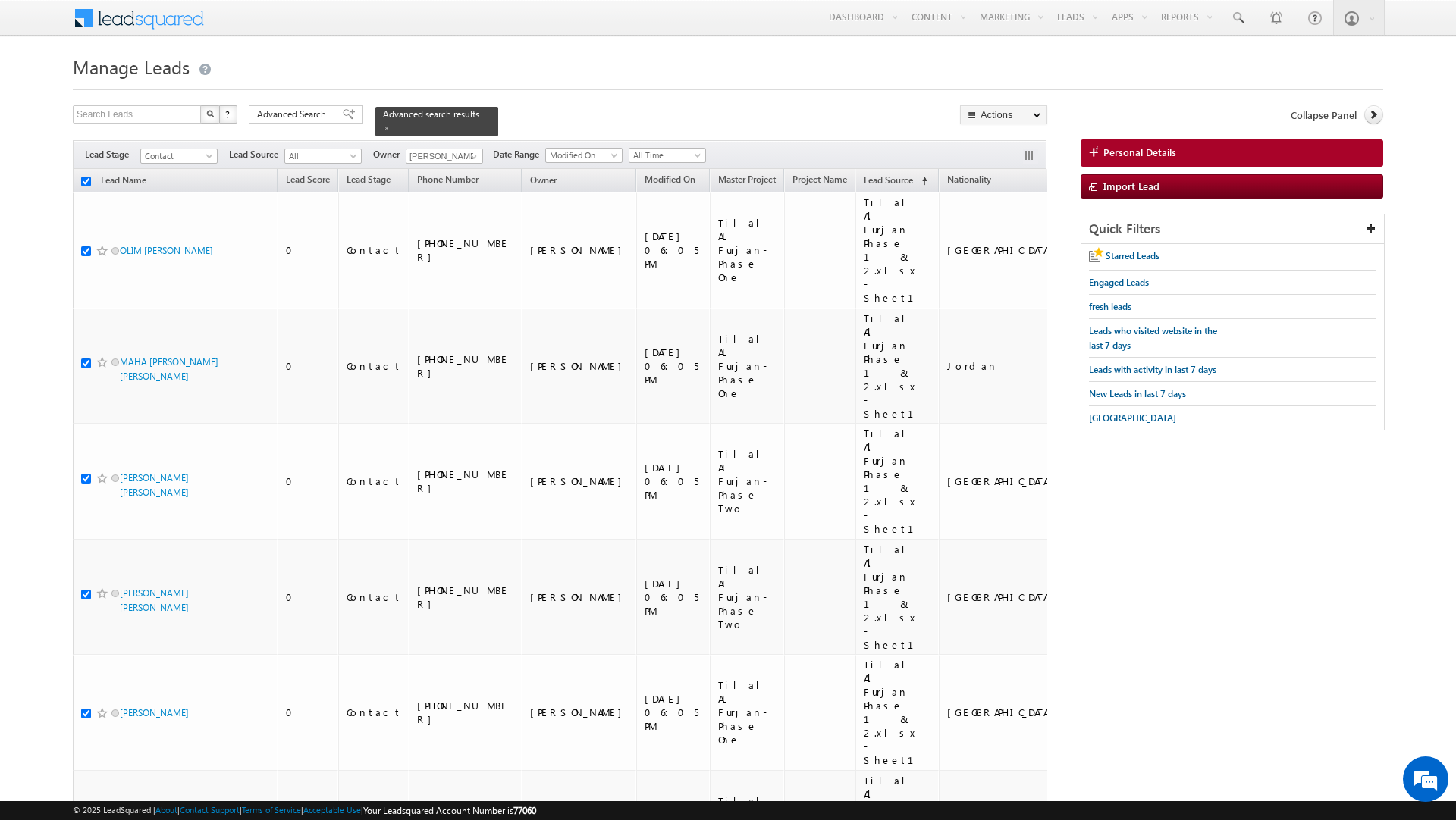
checkbox input "true"
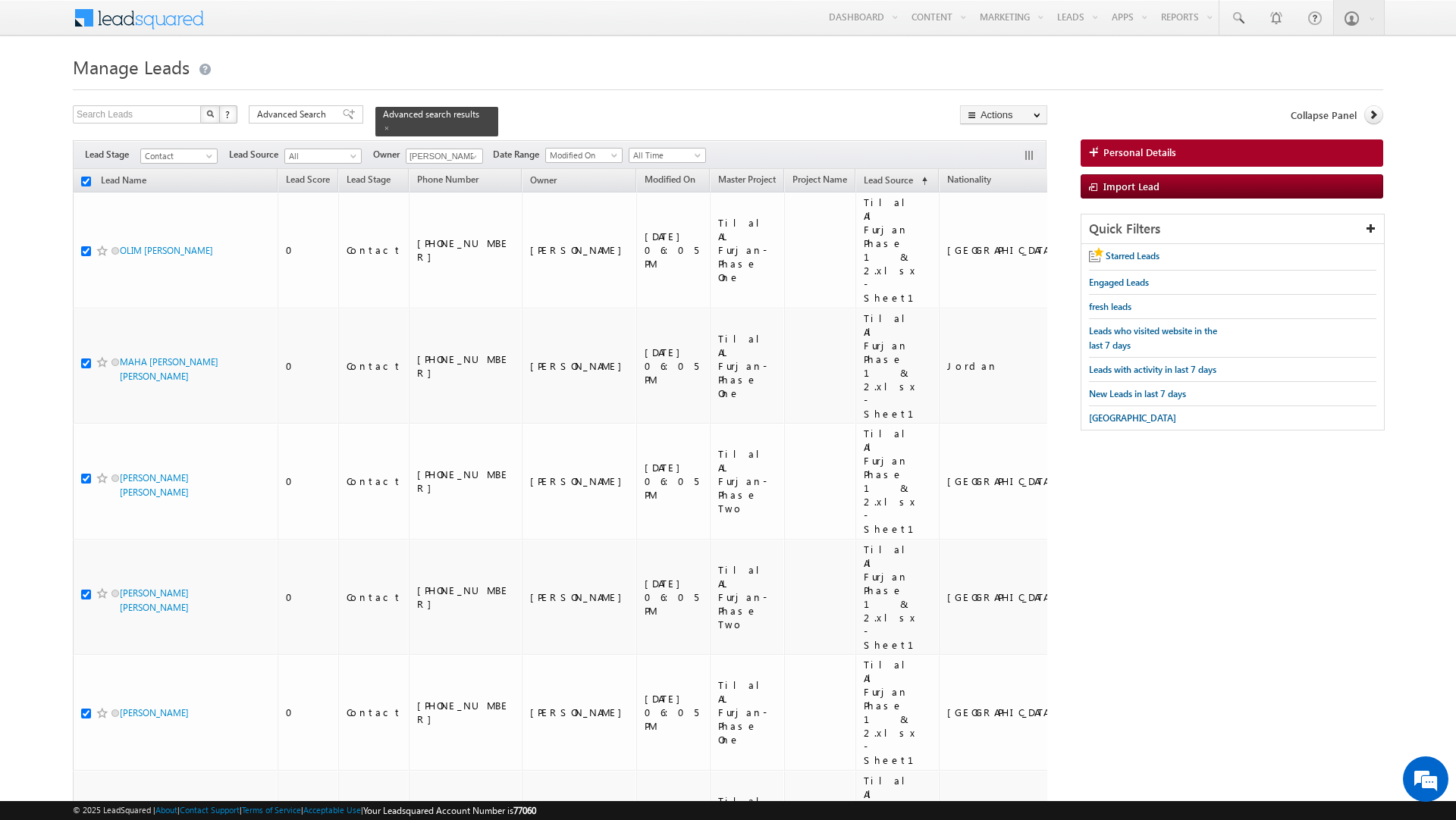
checkbox input "true"
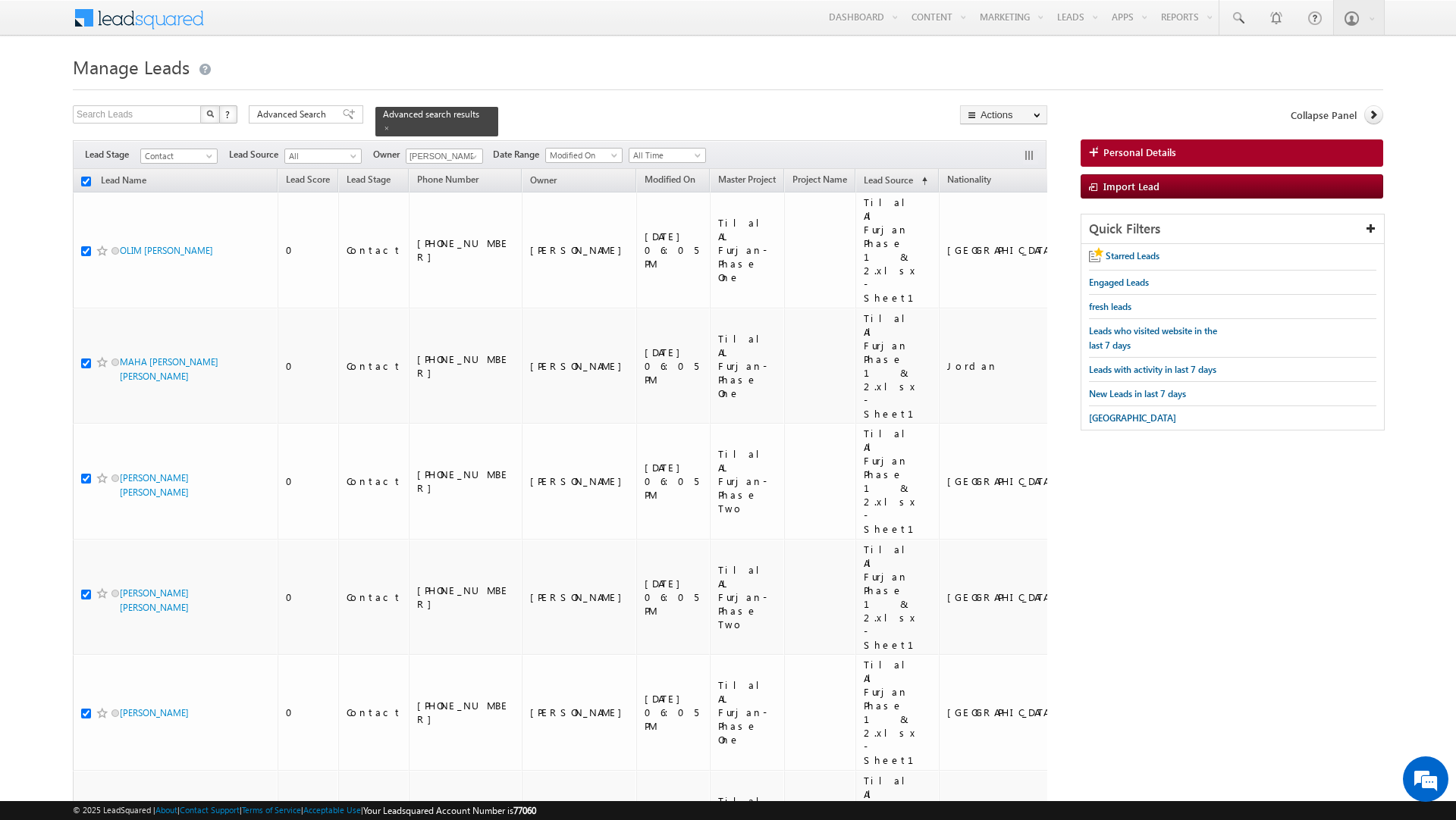
checkbox input "true"
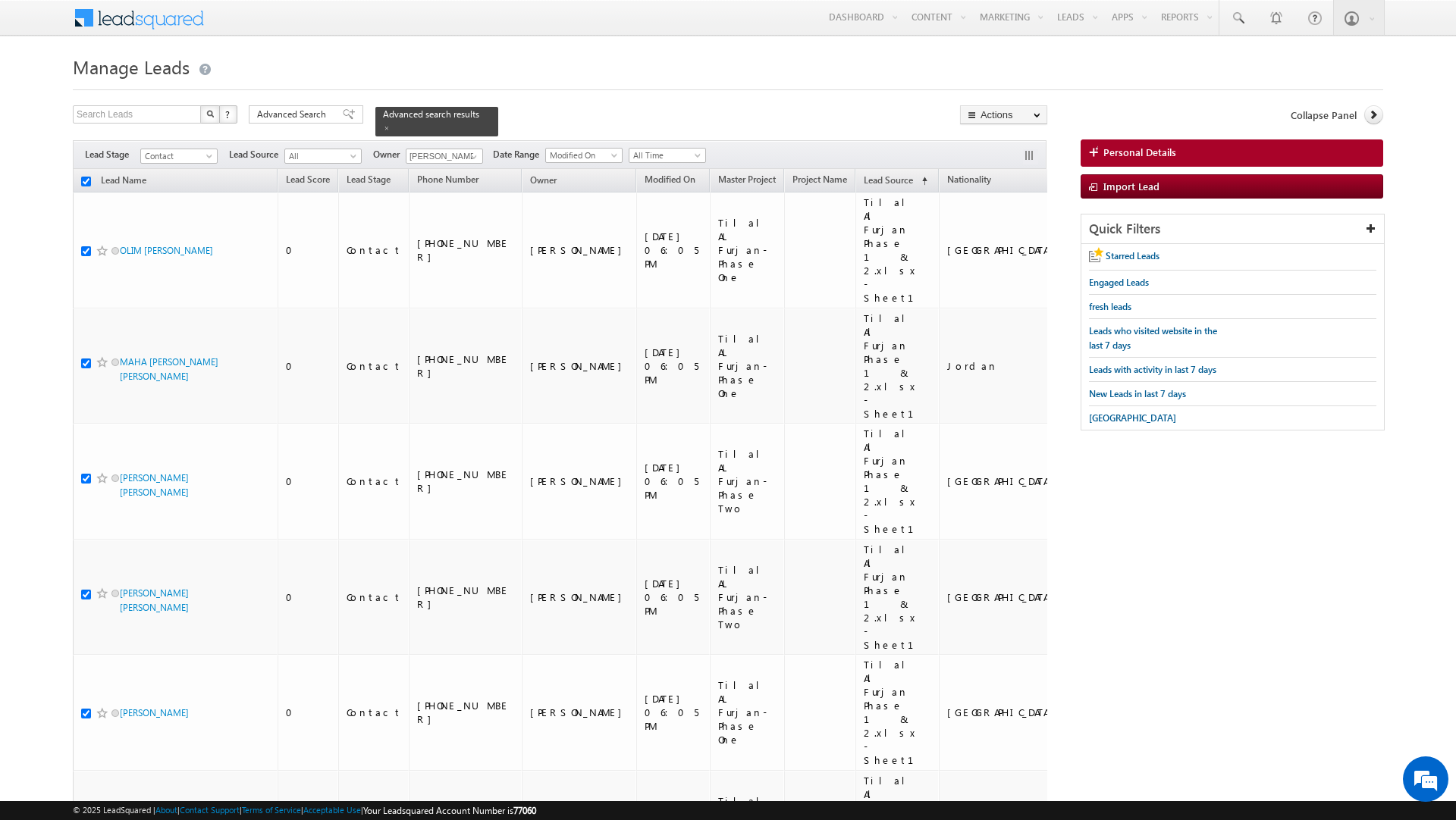
checkbox input "true"
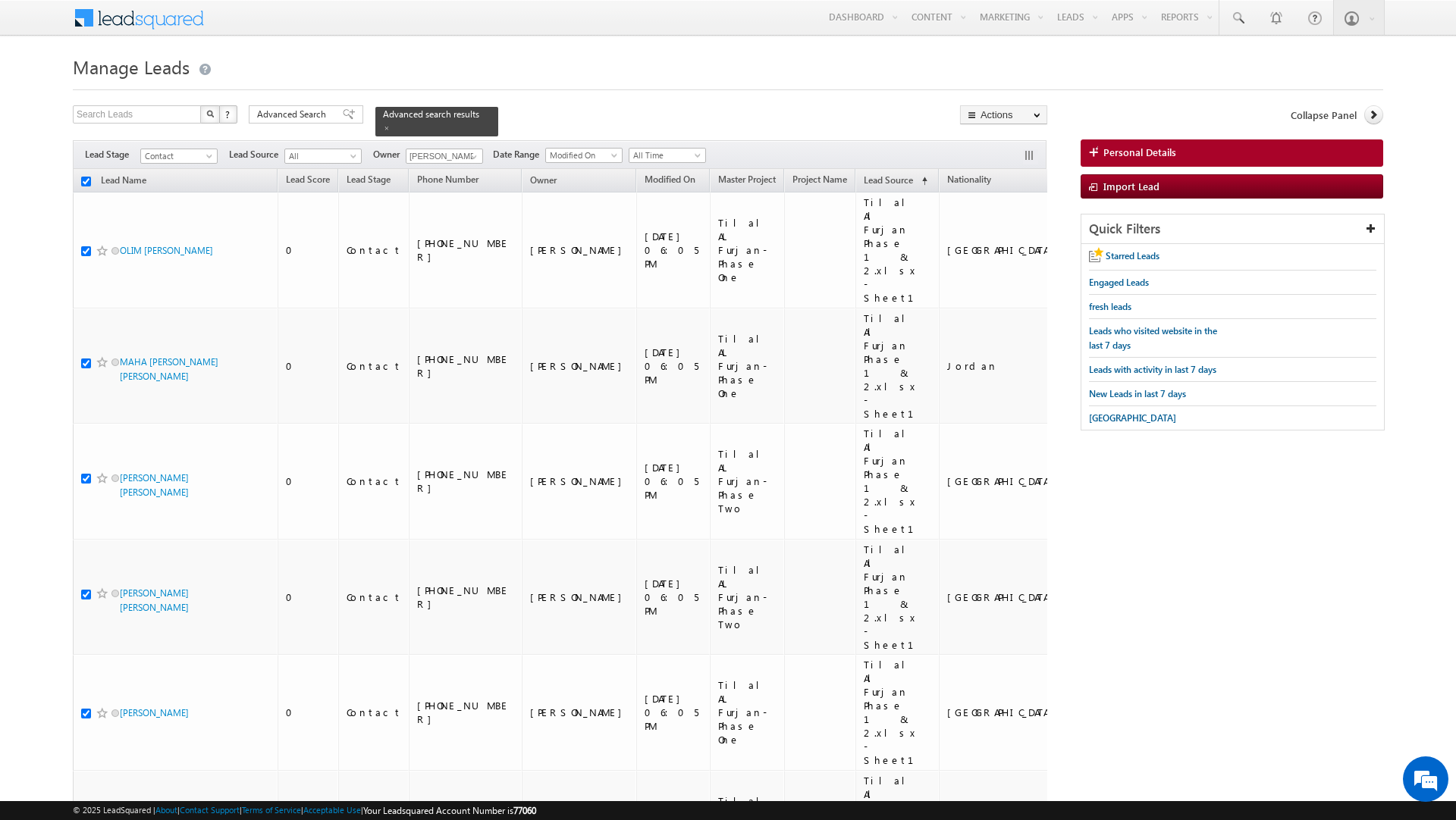
checkbox input "true"
click at [995, 249] on link "Change Owner" at bounding box center [1004, 245] width 86 height 18
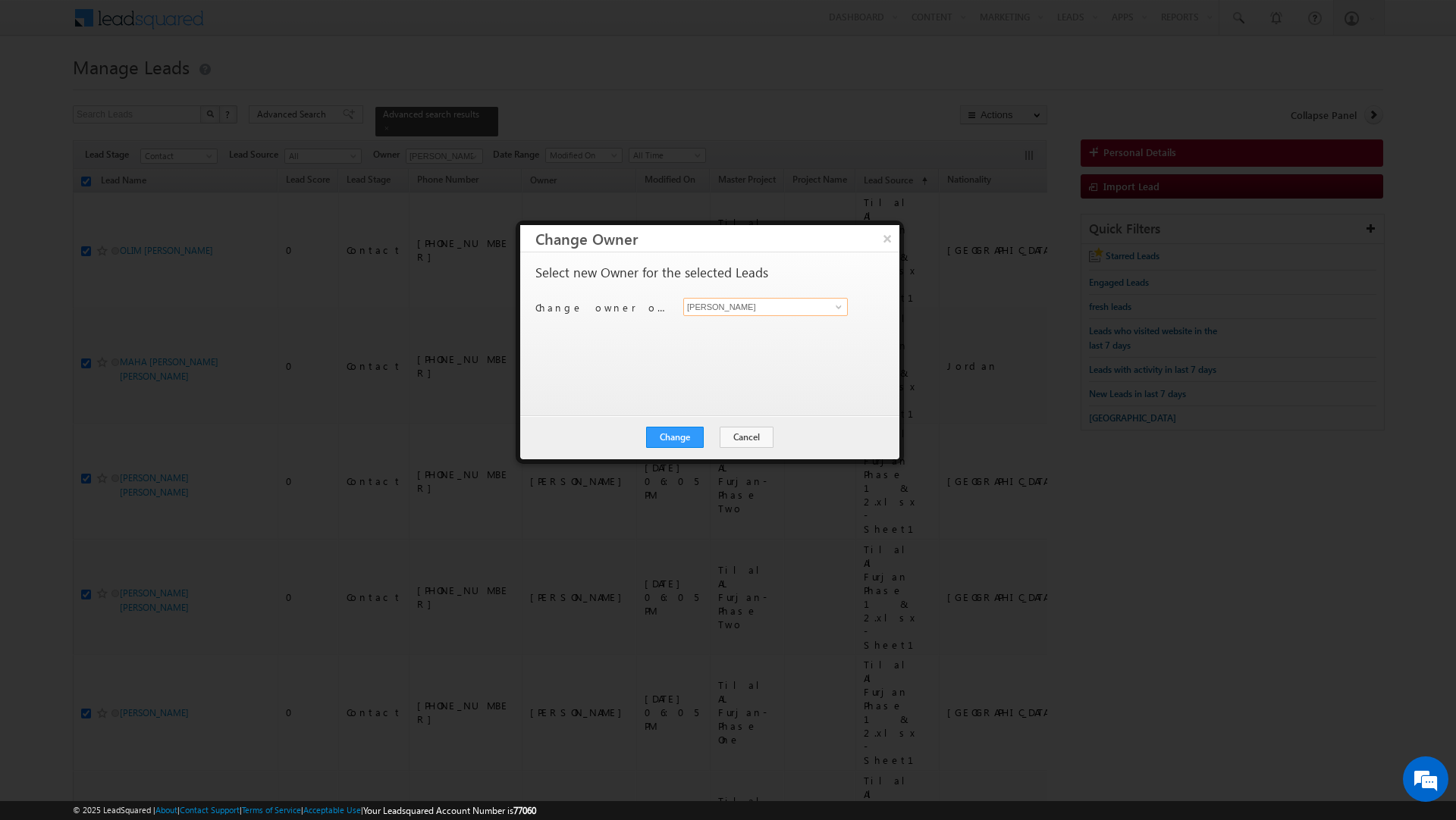
click at [773, 307] on input "[PERSON_NAME]" at bounding box center [765, 306] width 165 height 18
click at [746, 323] on link "Priya Kumra priya.kumra@indglobal.ae" at bounding box center [765, 331] width 165 height 29
type input "[PERSON_NAME]"
click at [676, 436] on button "Change" at bounding box center [675, 438] width 58 height 21
click at [716, 438] on button "Close" at bounding box center [712, 438] width 49 height 21
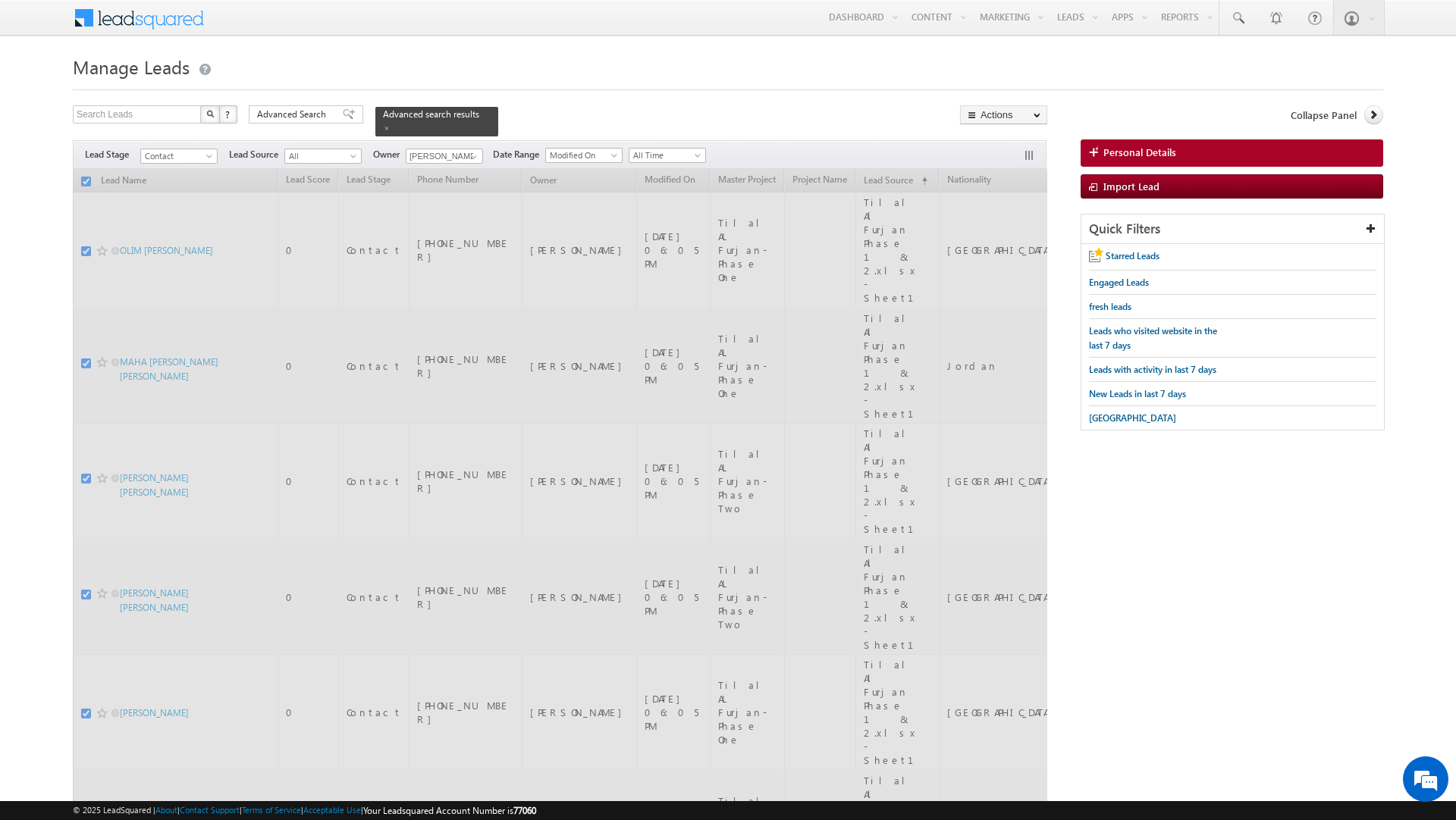
checkbox input "false"
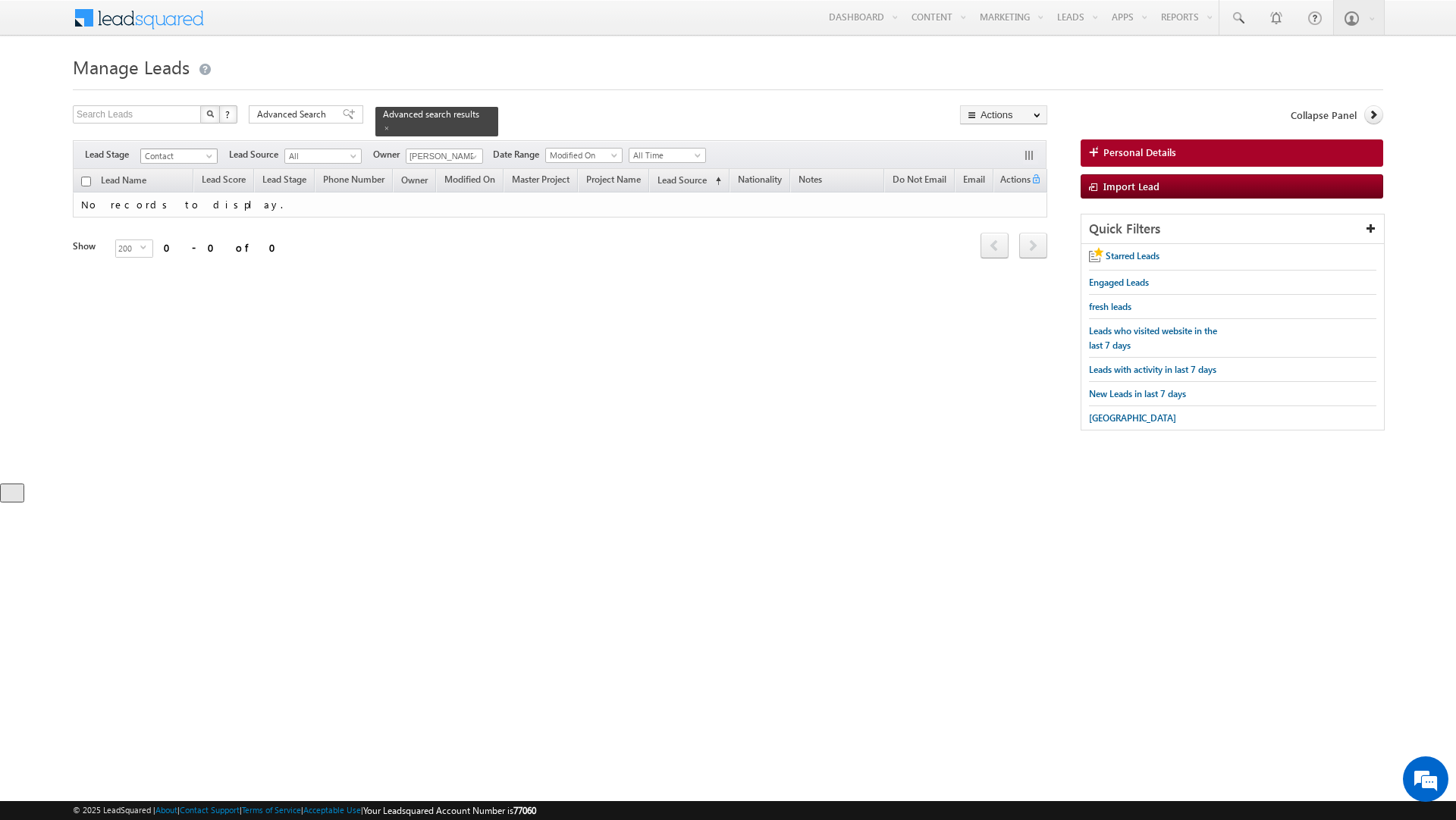
click at [191, 150] on span "Contact" at bounding box center [177, 156] width 72 height 13
click at [178, 169] on link "All" at bounding box center [179, 173] width 77 height 13
